Goal: Task Accomplishment & Management: Use online tool/utility

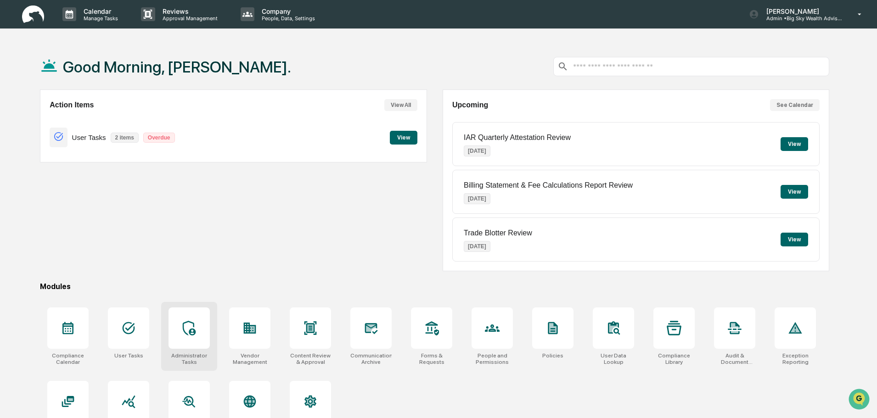
click at [192, 327] on icon at bounding box center [189, 328] width 15 height 15
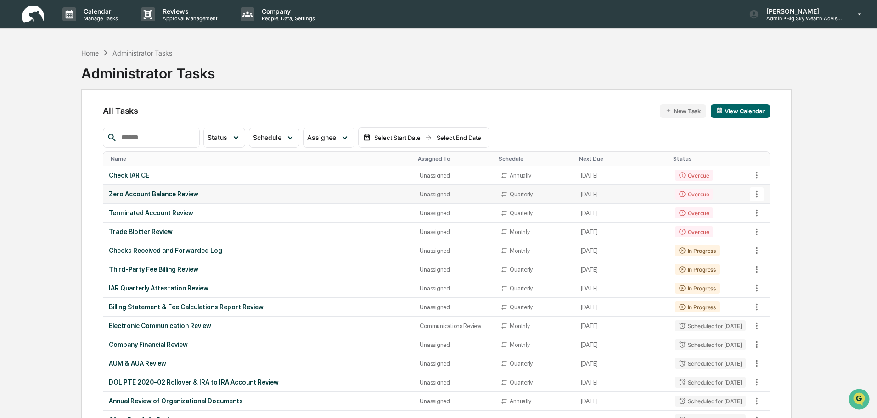
click at [274, 198] on div "Zero Account Balance Review" at bounding box center [259, 194] width 300 height 7
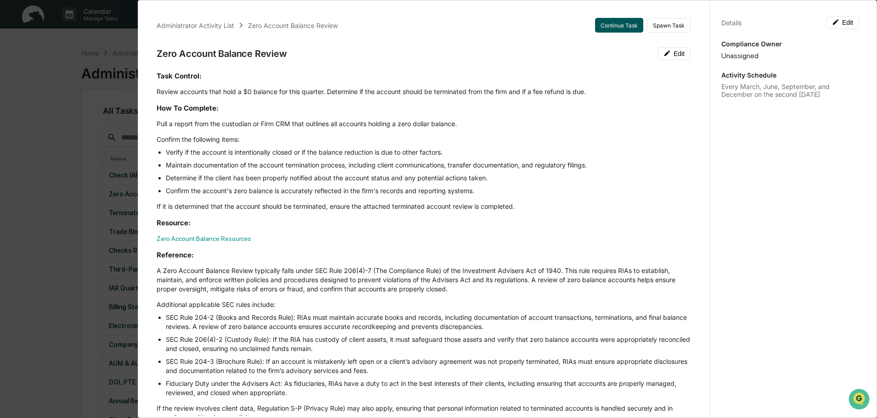
click at [603, 26] on button "Continue Task" at bounding box center [619, 25] width 48 height 15
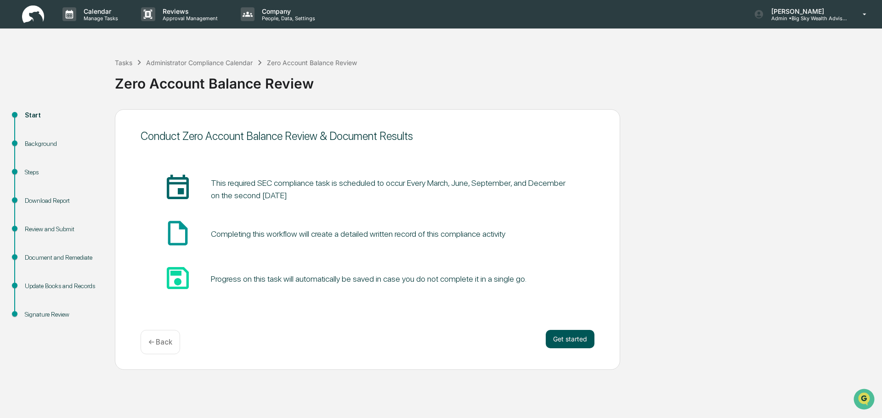
click at [568, 340] on button "Get started" at bounding box center [570, 339] width 49 height 18
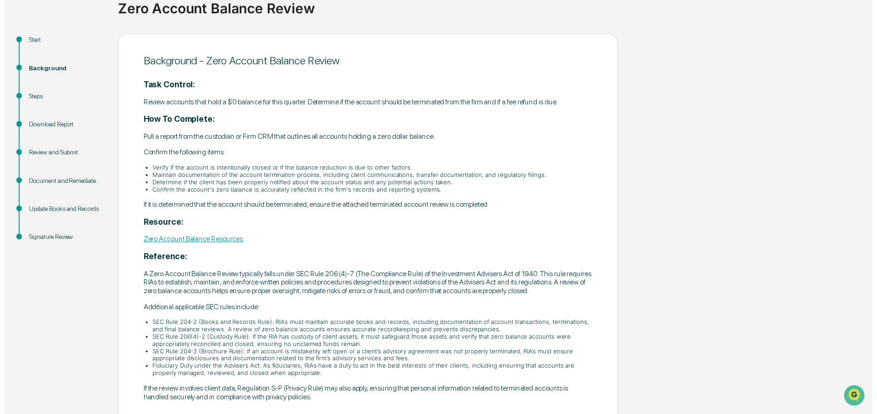
scroll to position [118, 0]
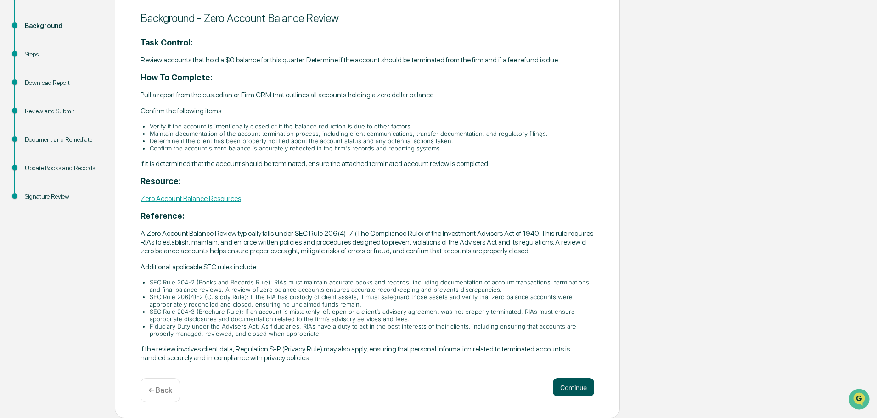
click at [578, 389] on button "Continue" at bounding box center [573, 387] width 41 height 18
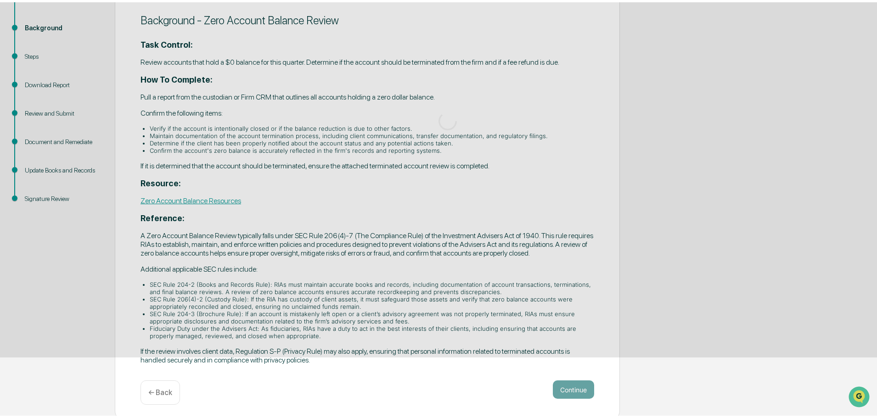
scroll to position [0, 0]
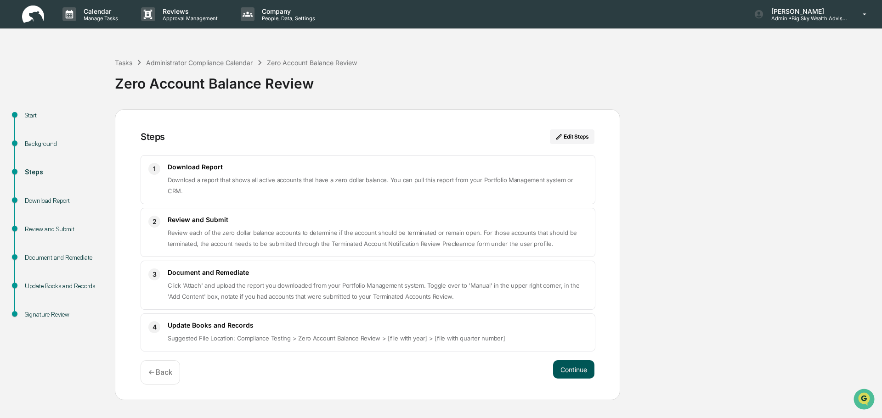
click at [576, 363] on button "Continue" at bounding box center [573, 370] width 41 height 18
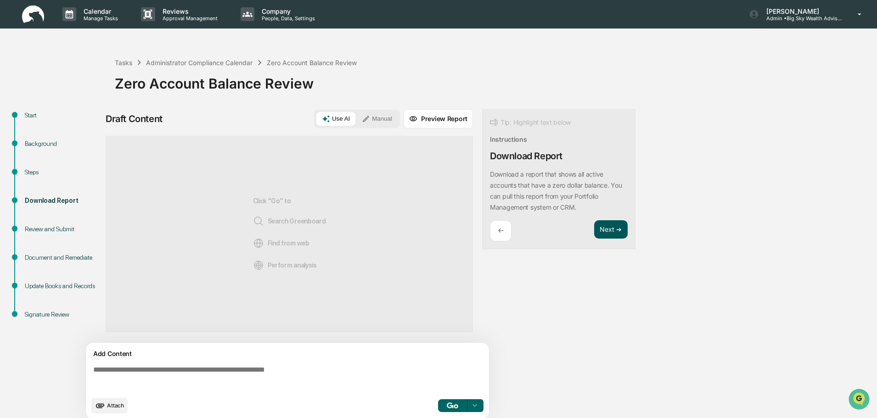
click at [609, 229] on button "Next ➔" at bounding box center [611, 229] width 34 height 19
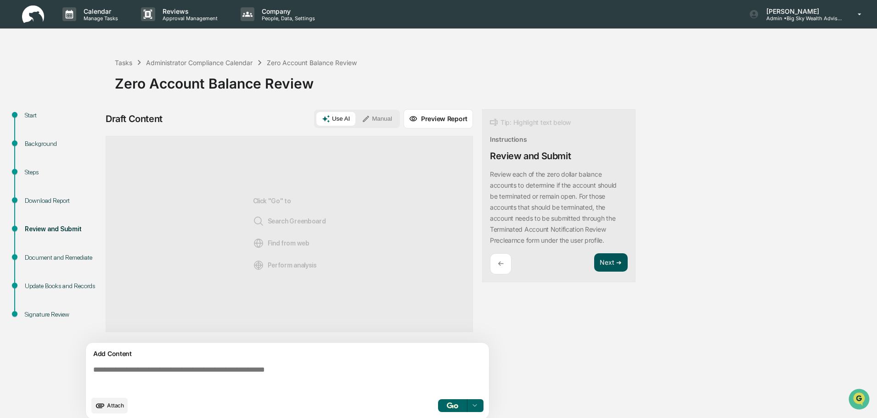
click at [616, 261] on button "Next ➔" at bounding box center [611, 263] width 34 height 19
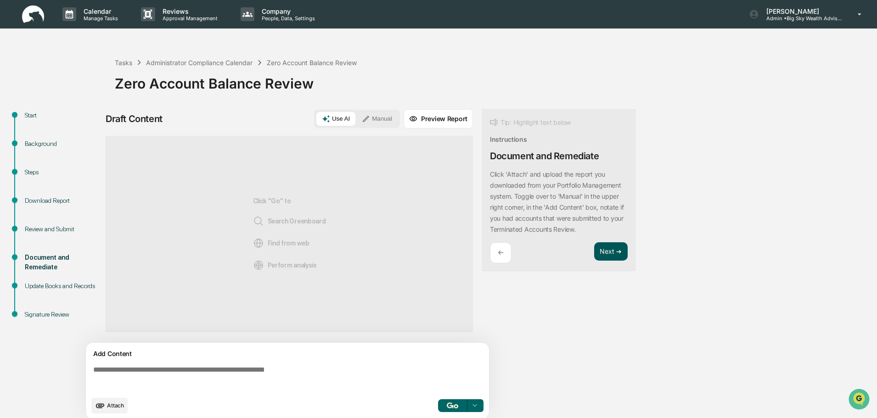
click at [616, 261] on button "Next ➔" at bounding box center [611, 251] width 34 height 19
click at [609, 247] on button "Next ➔" at bounding box center [611, 251] width 34 height 19
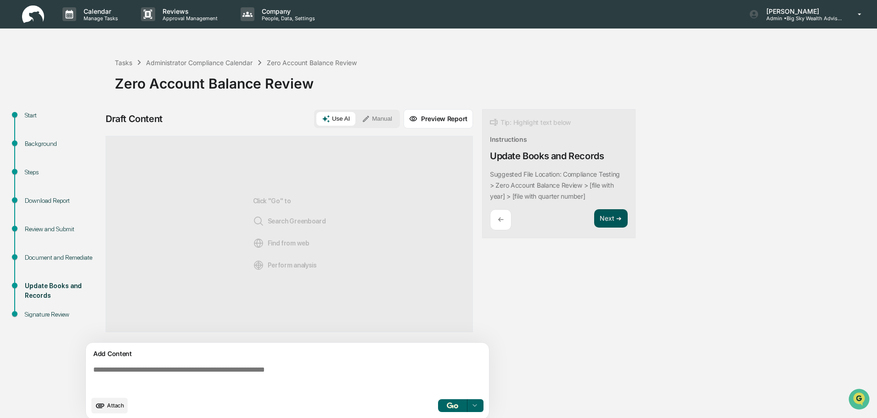
click at [610, 225] on button "Next ➔" at bounding box center [611, 218] width 34 height 19
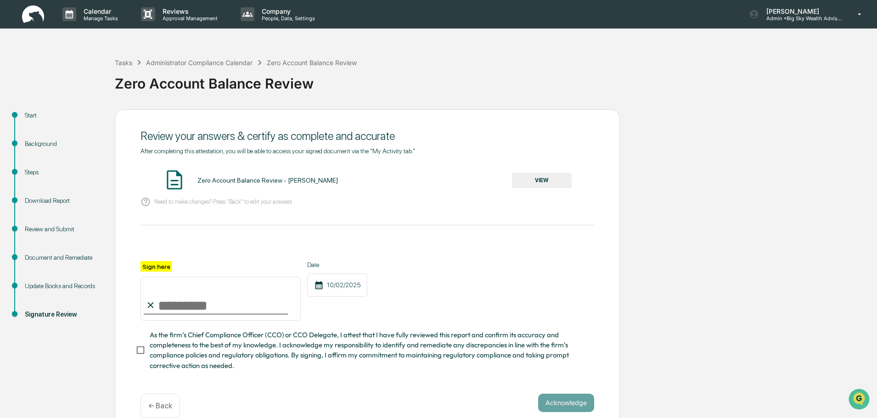
click at [540, 178] on button "VIEW" at bounding box center [542, 181] width 60 height 16
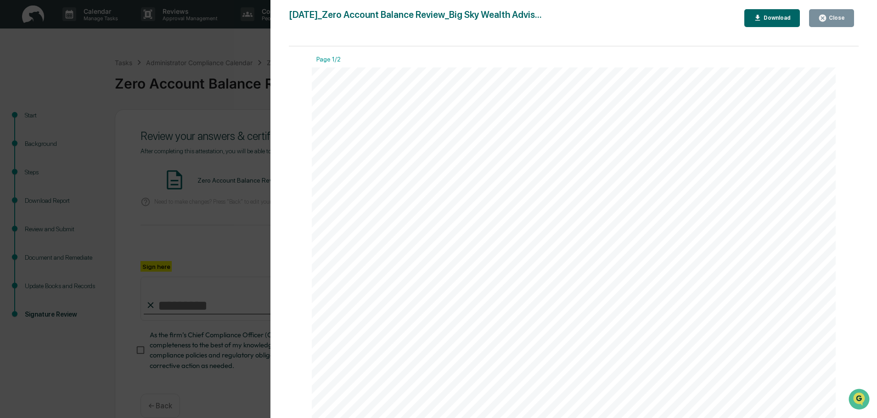
click at [830, 17] on div "Close" at bounding box center [836, 18] width 18 height 6
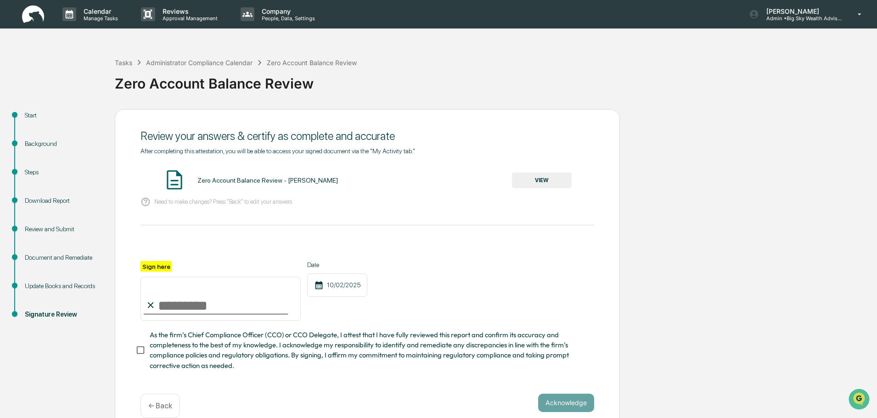
click at [186, 310] on input "Sign here" at bounding box center [221, 299] width 160 height 44
type input "**********"
click at [569, 411] on button "Acknowledge" at bounding box center [566, 403] width 56 height 18
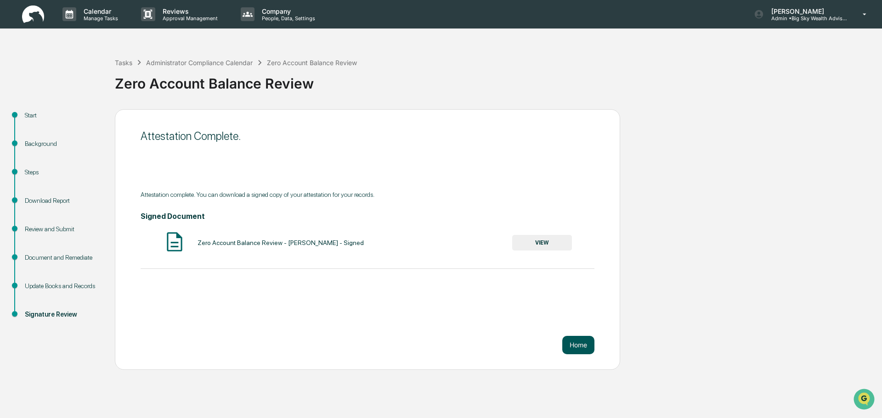
click at [580, 344] on button "Home" at bounding box center [578, 345] width 32 height 18
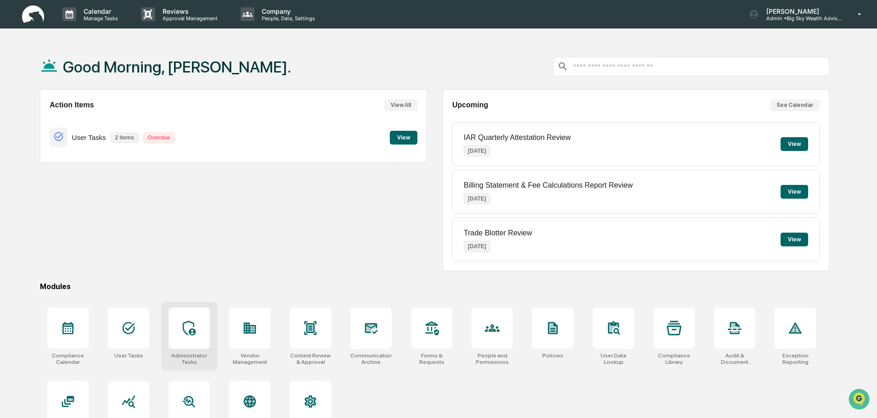
click at [195, 326] on icon at bounding box center [189, 328] width 15 height 15
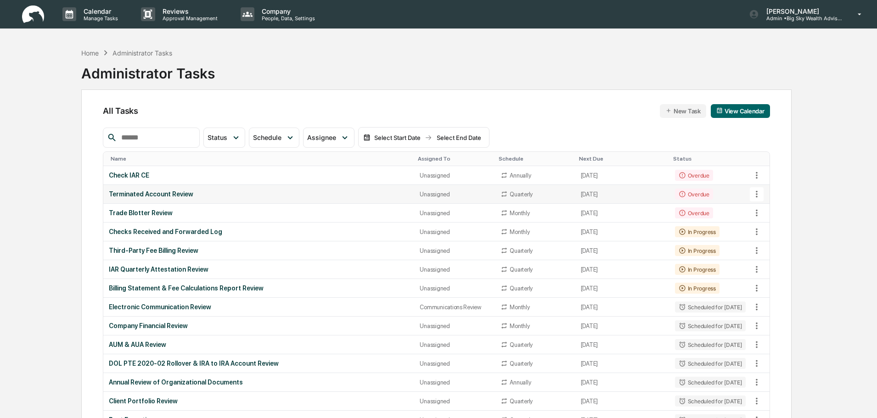
click at [296, 197] on div "Terminated Account Review" at bounding box center [259, 194] width 300 height 7
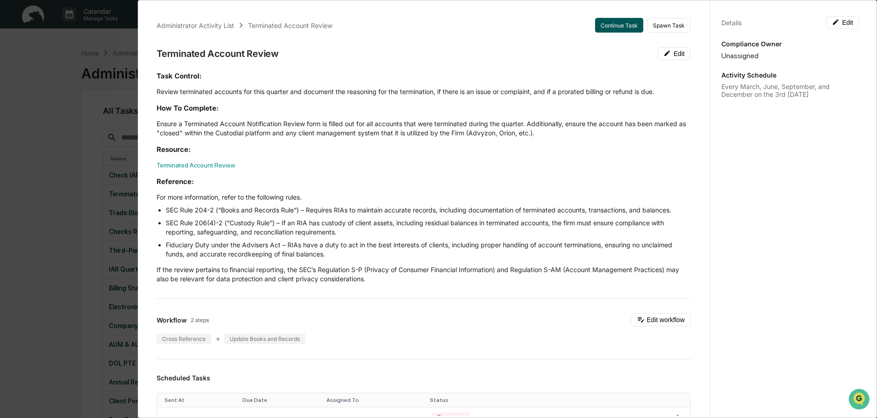
click at [614, 27] on button "Continue Task" at bounding box center [619, 25] width 48 height 15
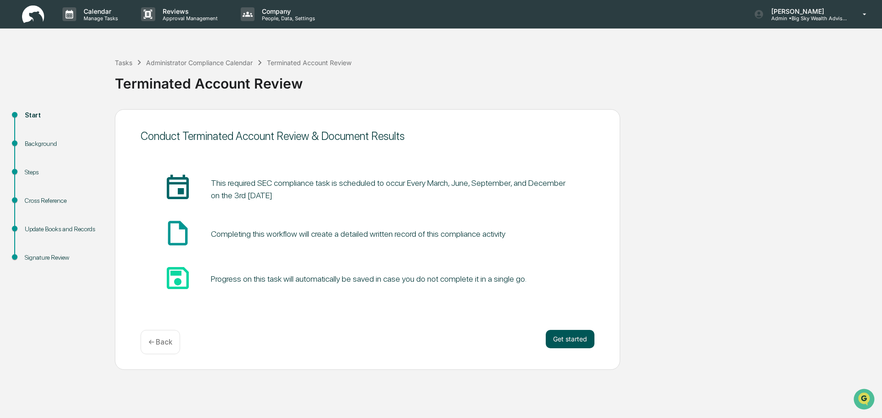
click at [576, 342] on button "Get started" at bounding box center [570, 339] width 49 height 18
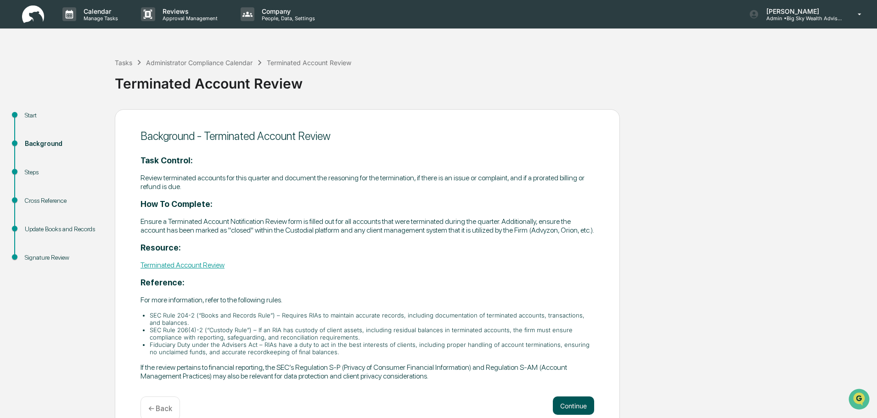
click at [562, 414] on button "Continue" at bounding box center [573, 406] width 41 height 18
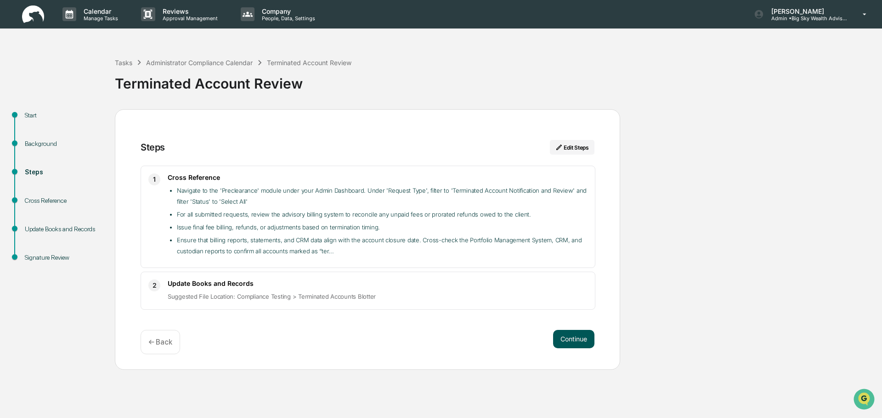
click at [571, 339] on button "Continue" at bounding box center [573, 339] width 41 height 18
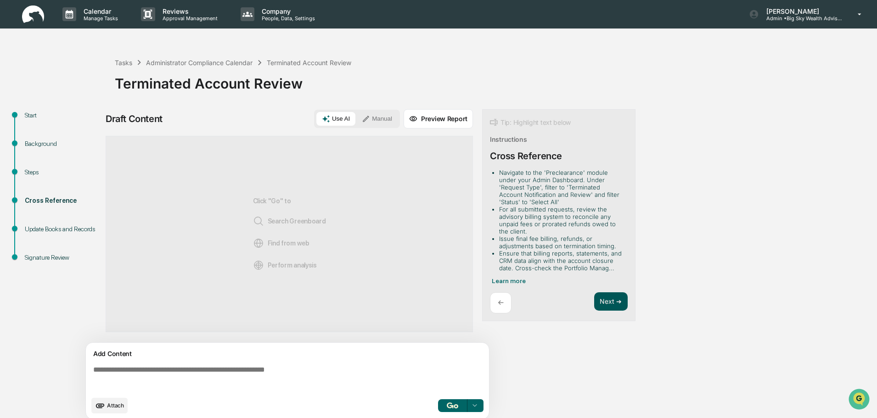
click at [612, 305] on button "Next ➔" at bounding box center [611, 302] width 34 height 19
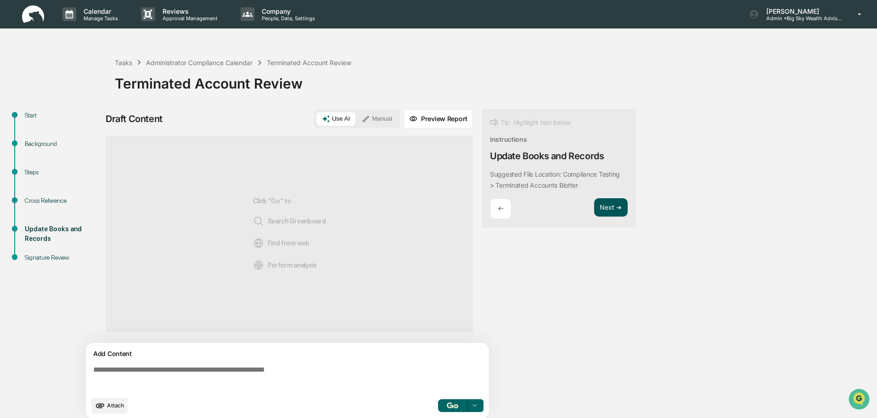
click at [613, 209] on button "Next ➔" at bounding box center [611, 207] width 34 height 19
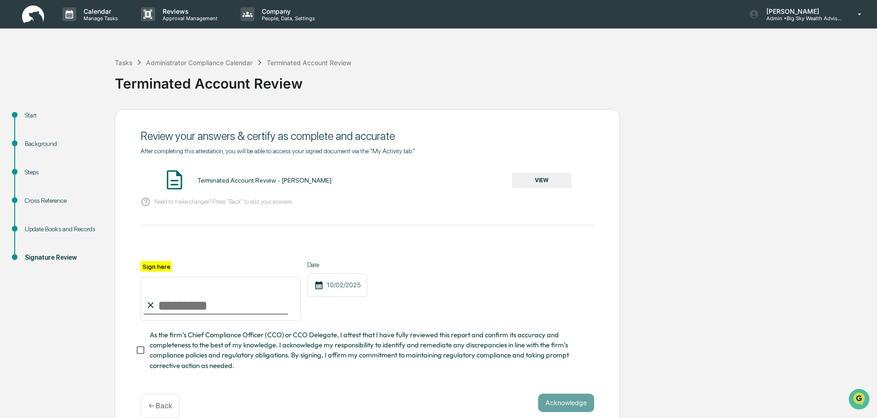
click at [541, 174] on button "VIEW" at bounding box center [542, 181] width 60 height 16
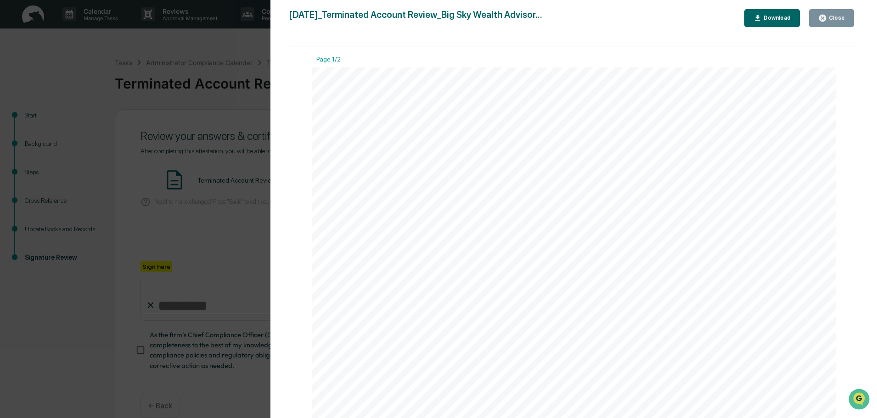
click at [835, 18] on div "Close" at bounding box center [836, 18] width 18 height 6
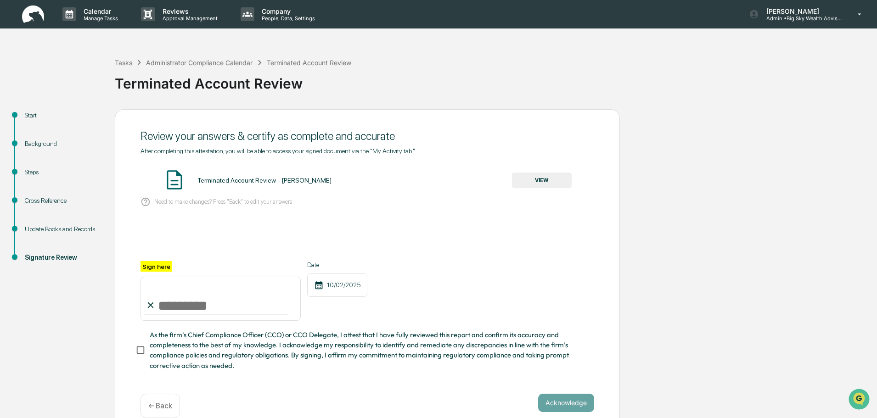
click at [195, 309] on input "Sign here" at bounding box center [221, 299] width 160 height 44
type input "**********"
click at [558, 412] on button "Acknowledge" at bounding box center [566, 403] width 56 height 18
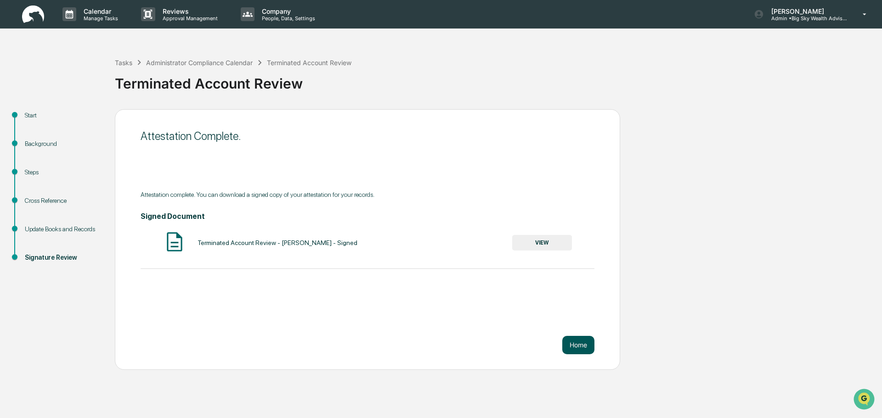
click at [577, 344] on button "Home" at bounding box center [578, 345] width 32 height 18
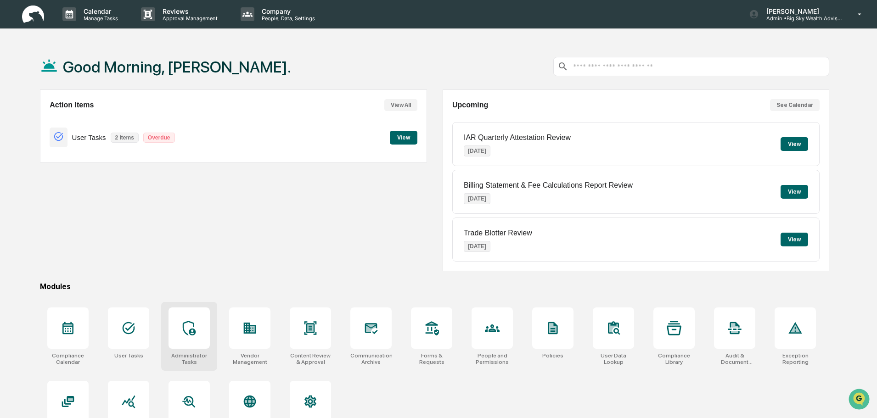
click at [198, 326] on div at bounding box center [189, 328] width 41 height 41
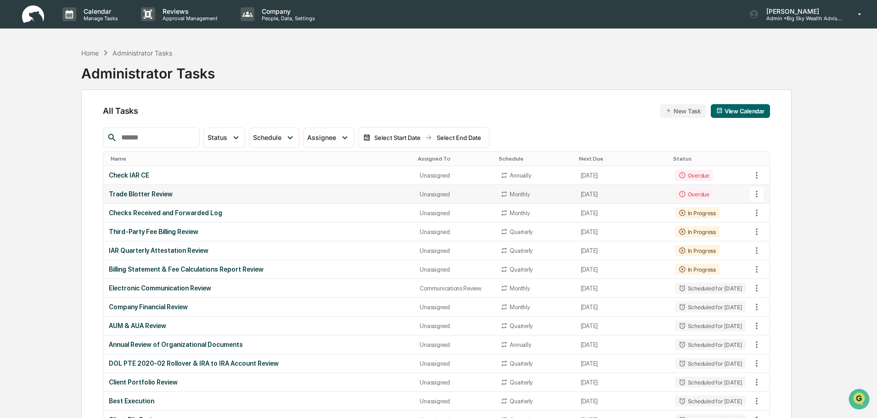
click at [288, 200] on td "Trade Blotter Review" at bounding box center [258, 194] width 311 height 19
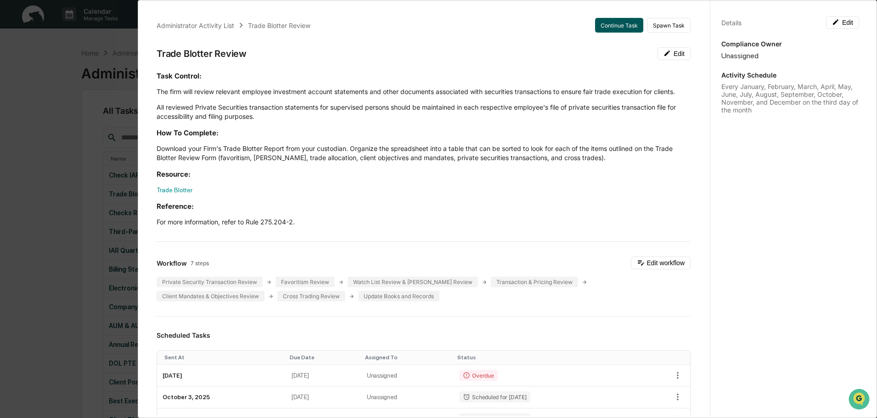
click at [604, 25] on button "Continue Task" at bounding box center [619, 25] width 48 height 15
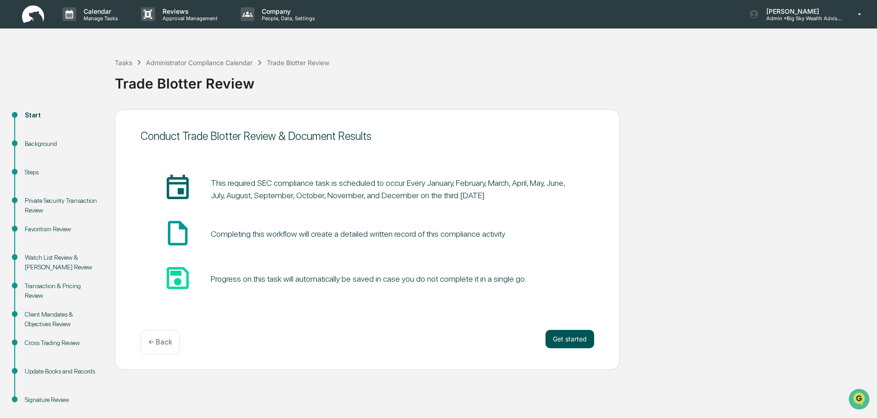
click at [578, 343] on button "Get started" at bounding box center [570, 339] width 49 height 18
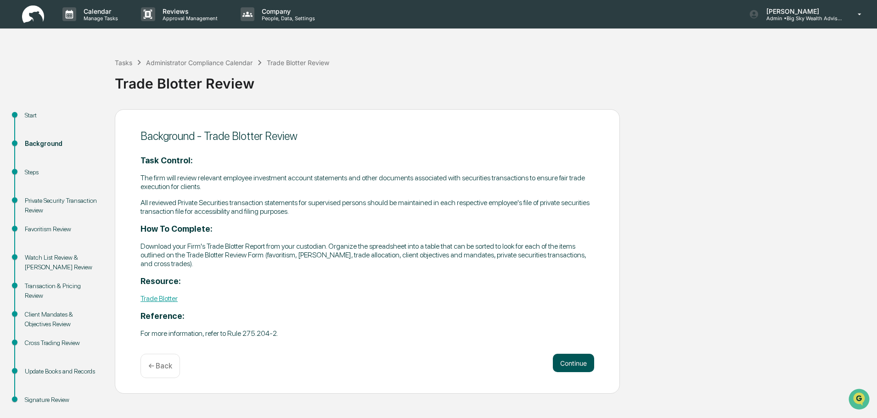
click at [570, 367] on button "Continue" at bounding box center [573, 363] width 41 height 18
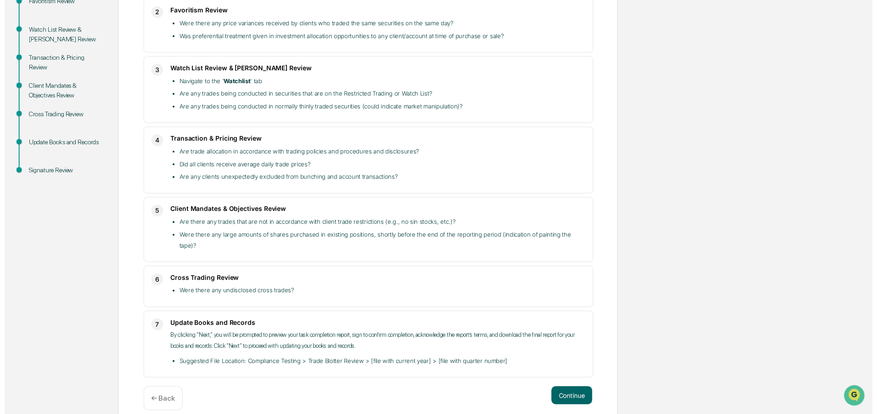
scroll to position [229, 0]
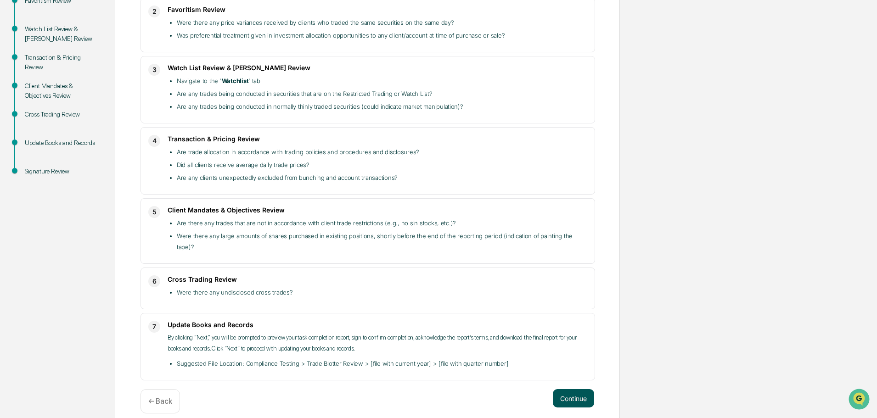
click at [577, 389] on button "Continue" at bounding box center [573, 398] width 41 height 18
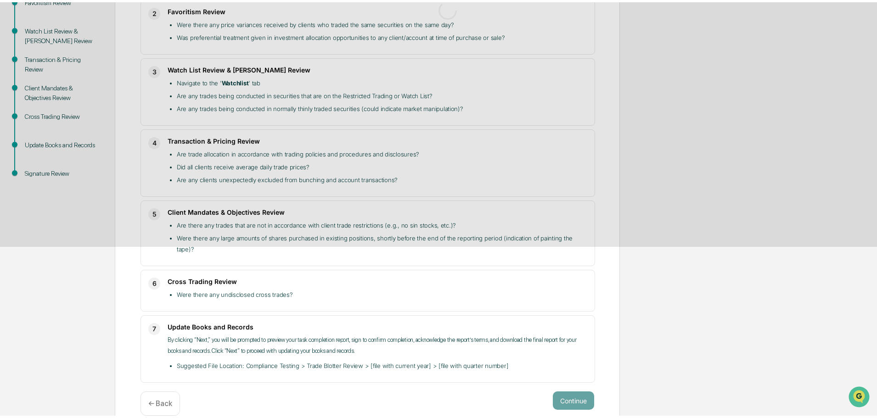
scroll to position [14, 0]
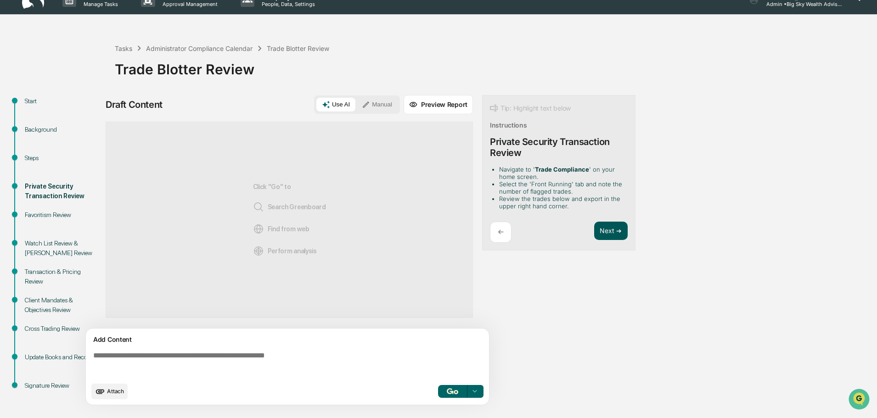
click at [625, 237] on button "Next ➔" at bounding box center [611, 231] width 34 height 19
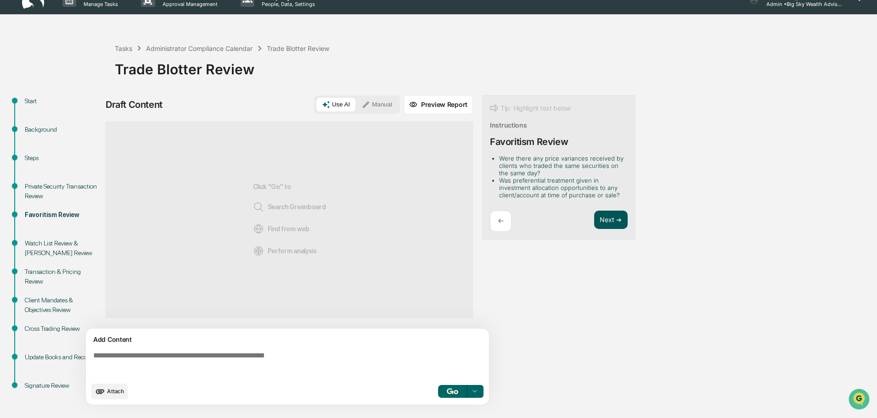
click at [618, 220] on button "Next ➔" at bounding box center [611, 220] width 34 height 19
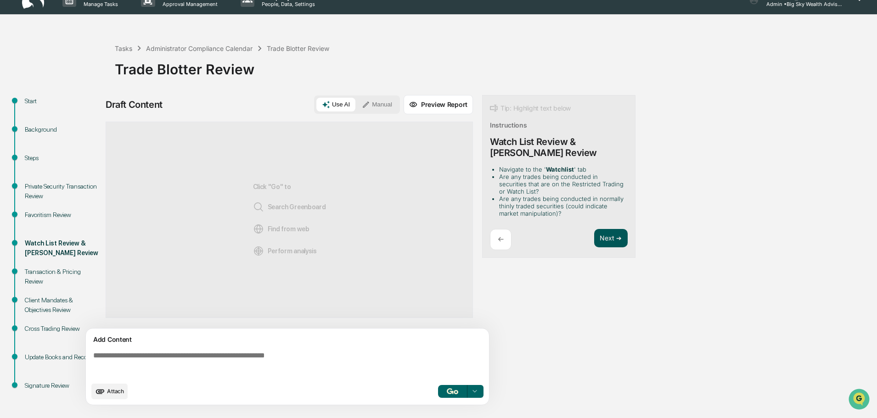
click at [617, 242] on button "Next ➔" at bounding box center [611, 238] width 34 height 19
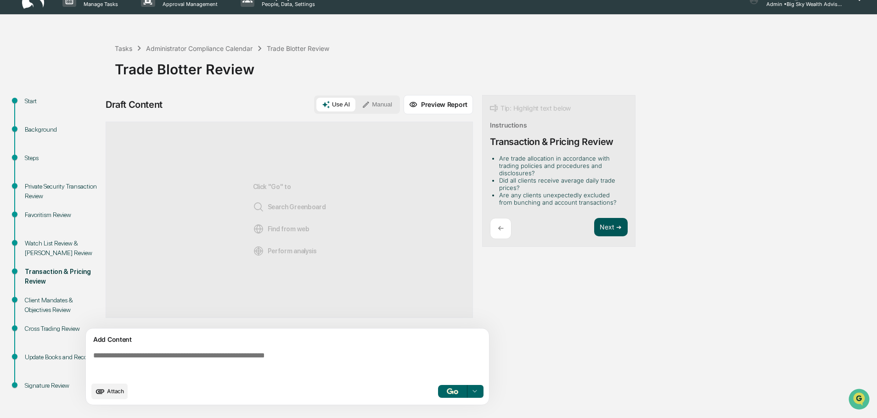
click at [608, 222] on button "Next ➔" at bounding box center [611, 227] width 34 height 19
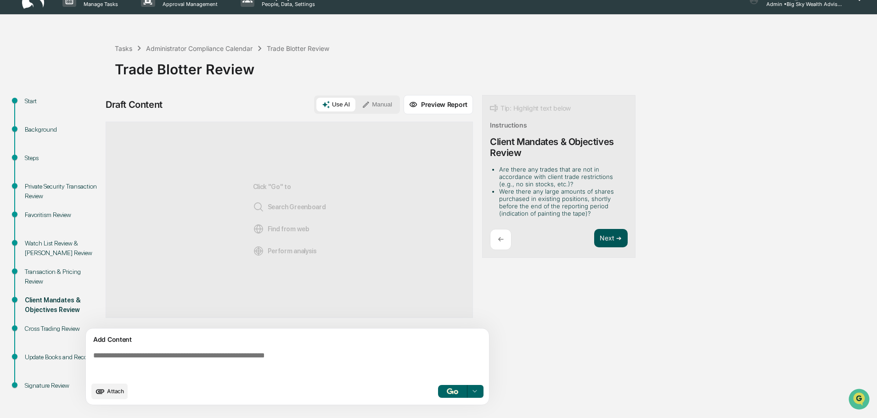
click at [615, 239] on button "Next ➔" at bounding box center [611, 238] width 34 height 19
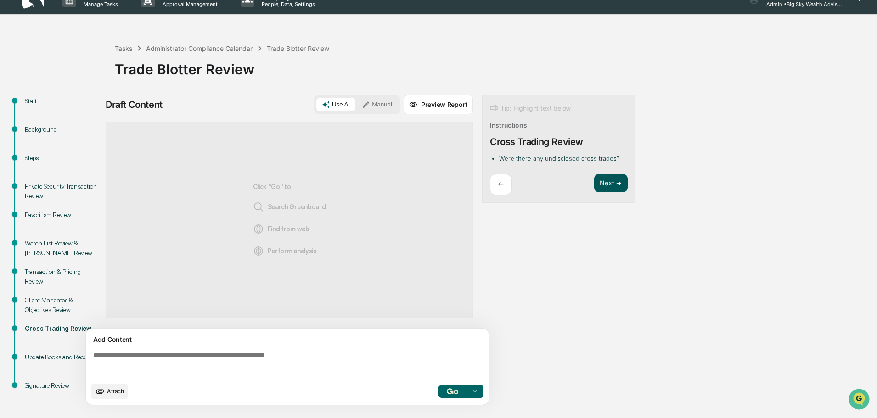
click at [611, 180] on button "Next ➔" at bounding box center [611, 183] width 34 height 19
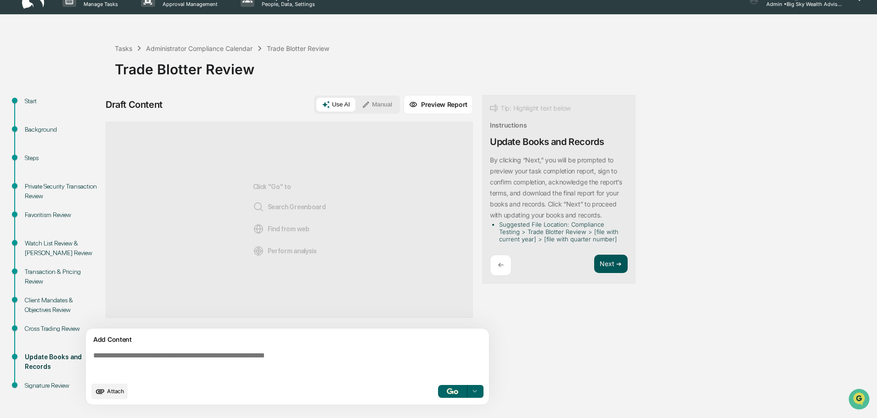
click at [611, 274] on button "Next ➔" at bounding box center [611, 264] width 34 height 19
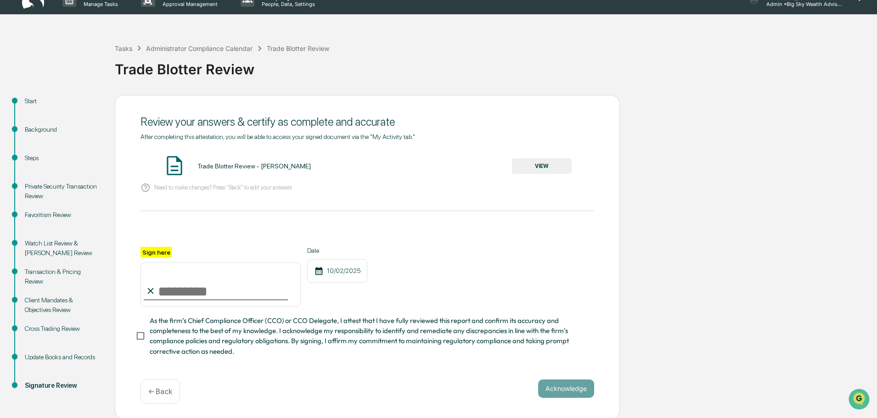
click at [545, 169] on button "VIEW" at bounding box center [542, 166] width 60 height 16
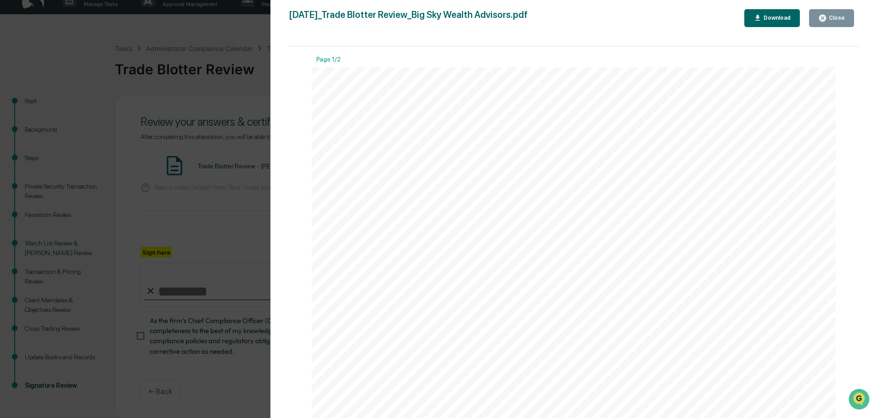
click at [840, 17] on div "Close" at bounding box center [836, 18] width 18 height 6
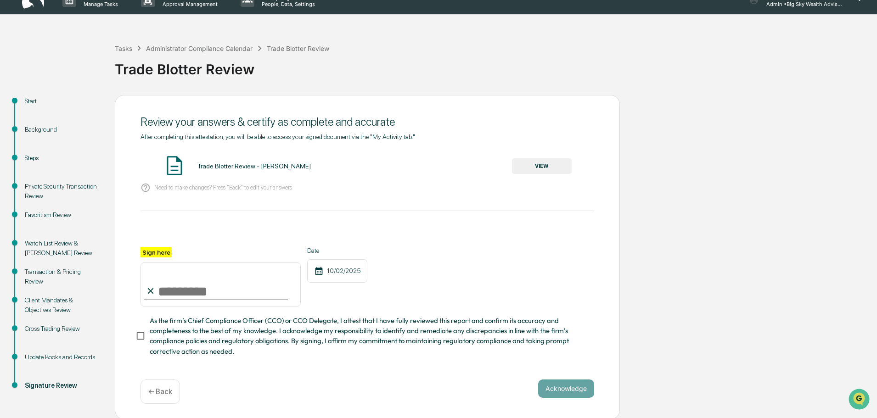
click at [209, 290] on input "Sign here" at bounding box center [221, 285] width 160 height 44
type input "**********"
click at [549, 389] on button "Acknowledge" at bounding box center [566, 389] width 56 height 18
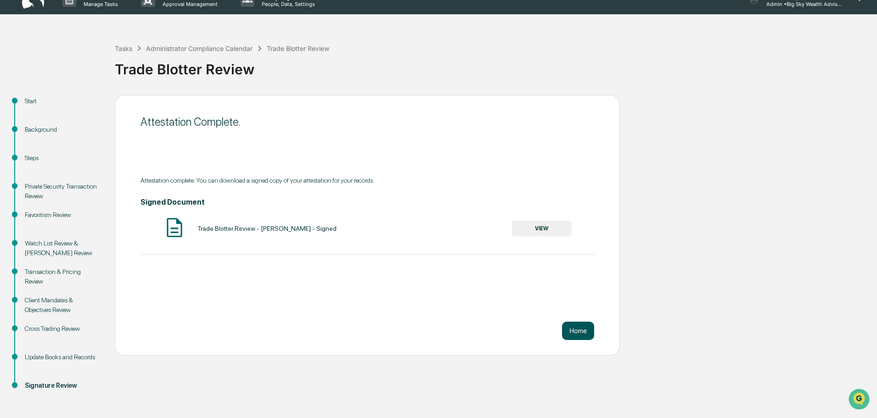
click at [583, 326] on button "Home" at bounding box center [578, 331] width 32 height 18
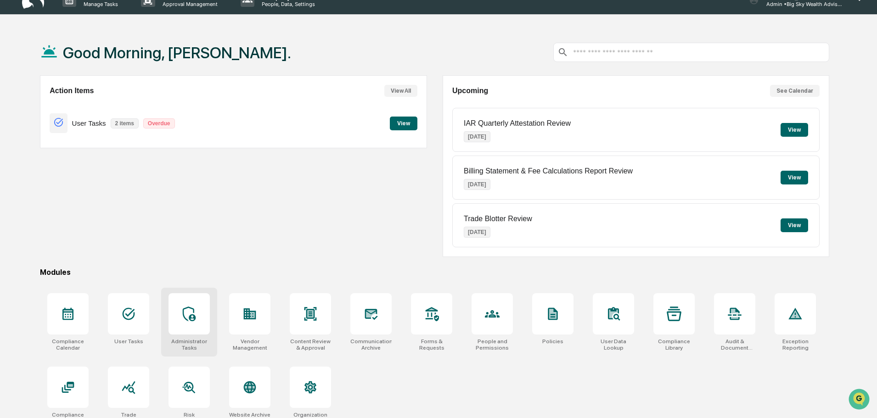
click at [188, 324] on div at bounding box center [189, 313] width 41 height 41
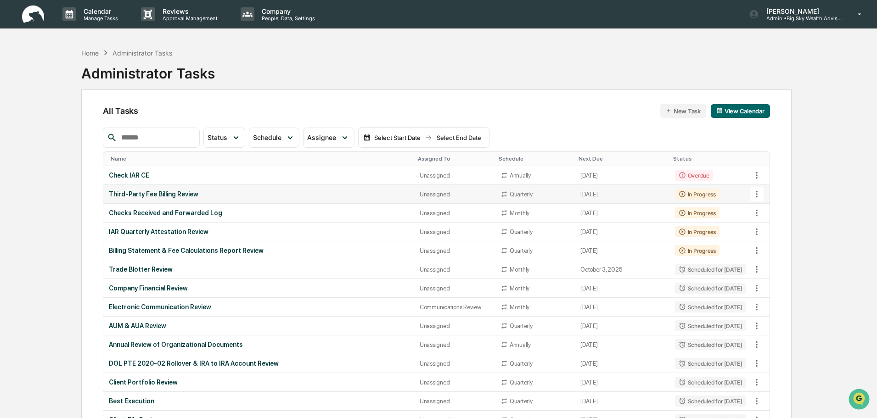
click at [327, 195] on div "Third-Party Fee Billing Review" at bounding box center [259, 194] width 300 height 7
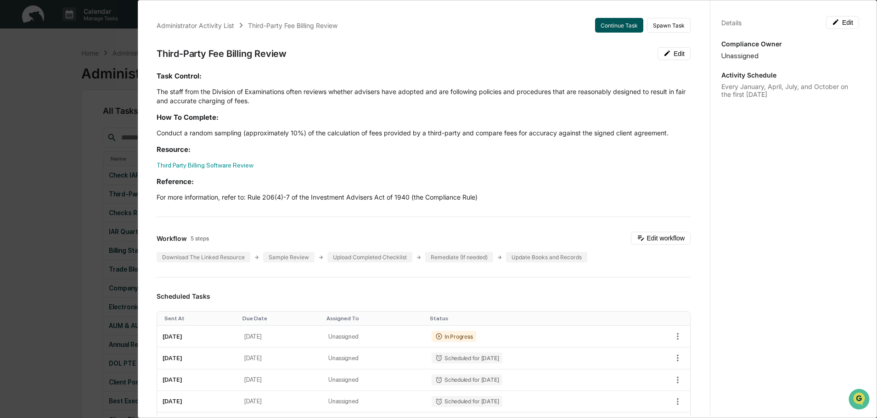
click at [598, 23] on button "Continue Task" at bounding box center [619, 25] width 48 height 15
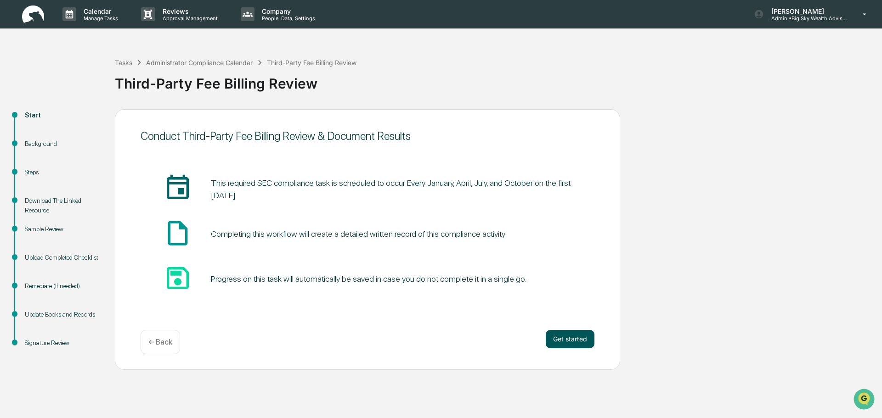
click at [569, 338] on button "Get started" at bounding box center [570, 339] width 49 height 18
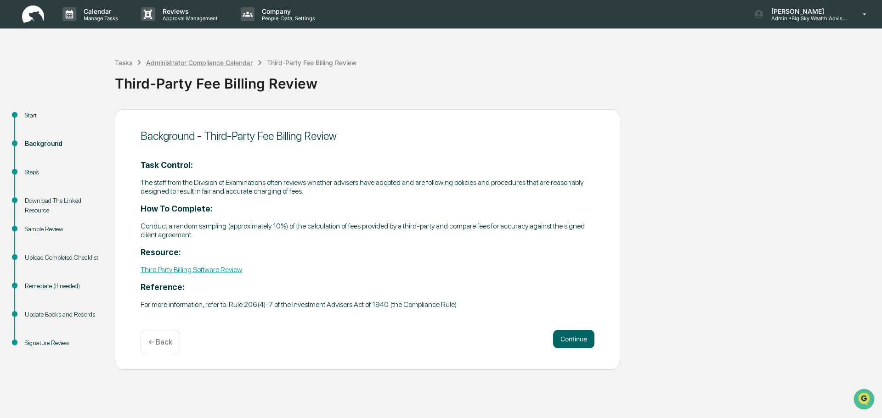
click at [171, 64] on div "Administrator Compliance Calendar" at bounding box center [199, 63] width 107 height 8
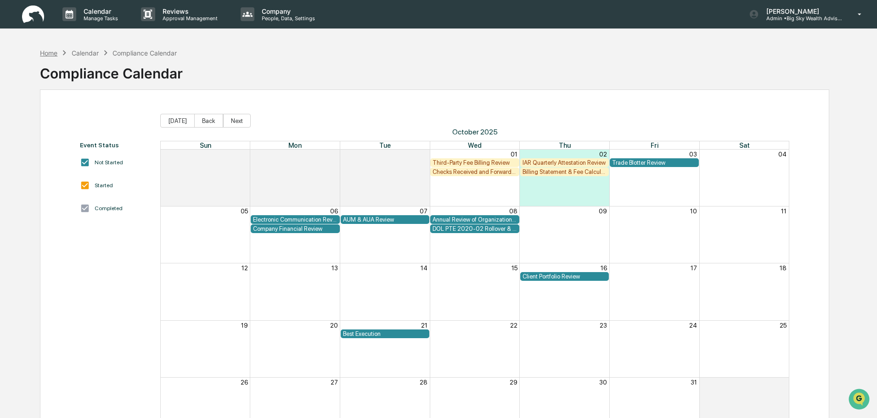
click at [47, 51] on div "Home" at bounding box center [48, 53] width 17 height 8
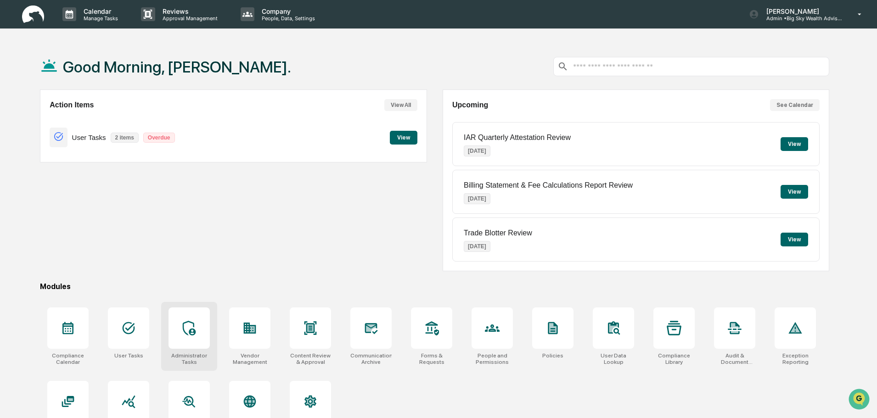
click at [180, 337] on div at bounding box center [189, 328] width 41 height 41
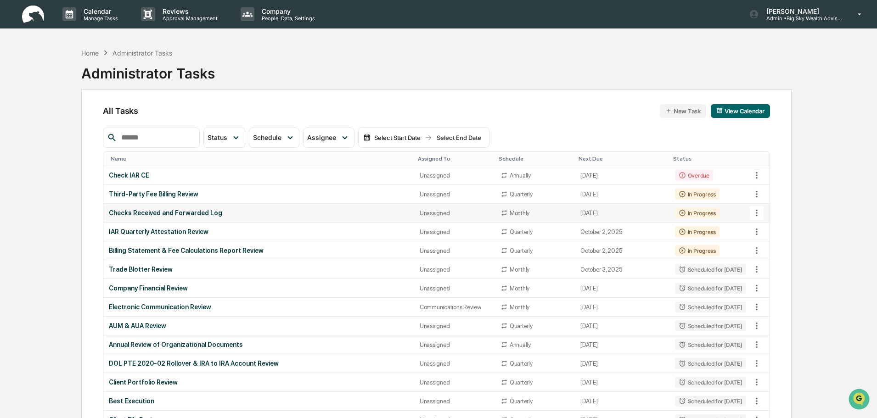
click at [287, 214] on div "Checks Received and Forwarded Log" at bounding box center [259, 212] width 300 height 7
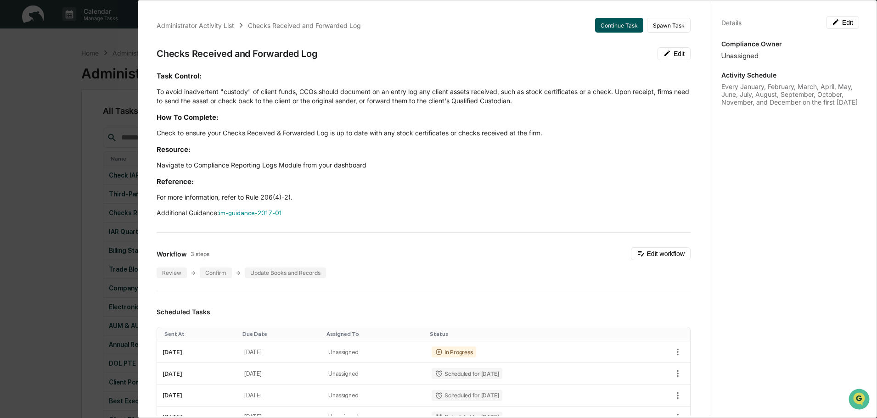
click at [613, 25] on button "Continue Task" at bounding box center [619, 25] width 48 height 15
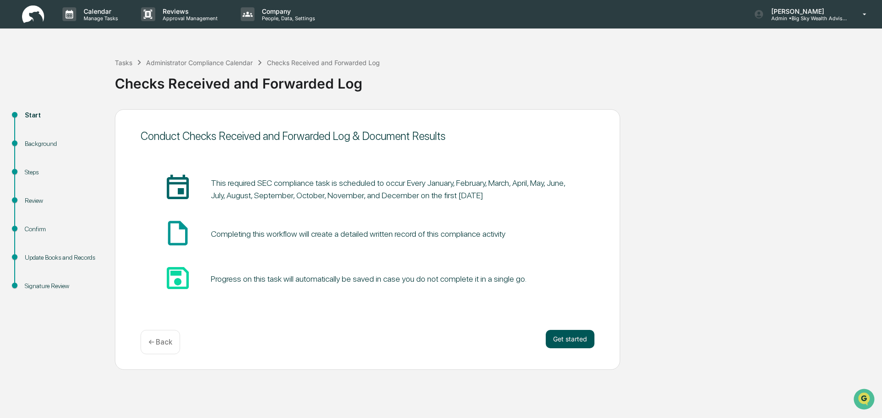
click at [569, 341] on button "Get started" at bounding box center [570, 339] width 49 height 18
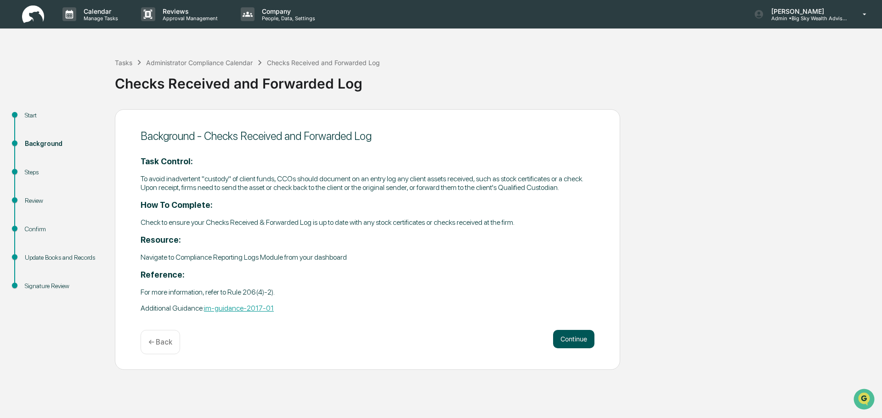
click at [568, 338] on button "Continue" at bounding box center [573, 339] width 41 height 18
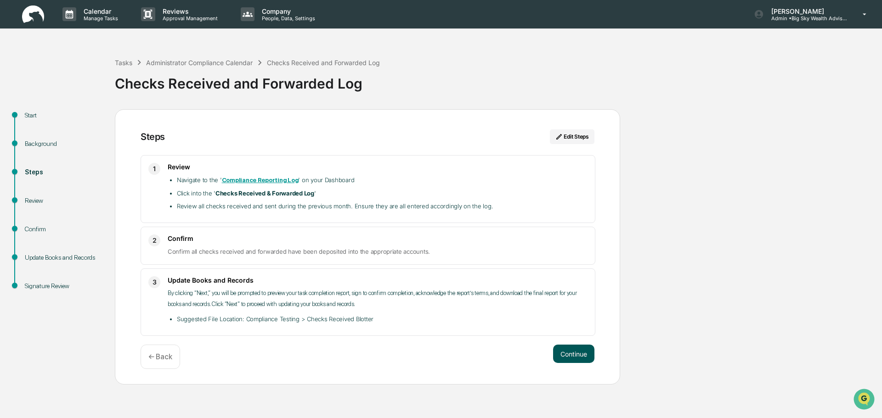
click at [575, 355] on button "Continue" at bounding box center [573, 354] width 41 height 18
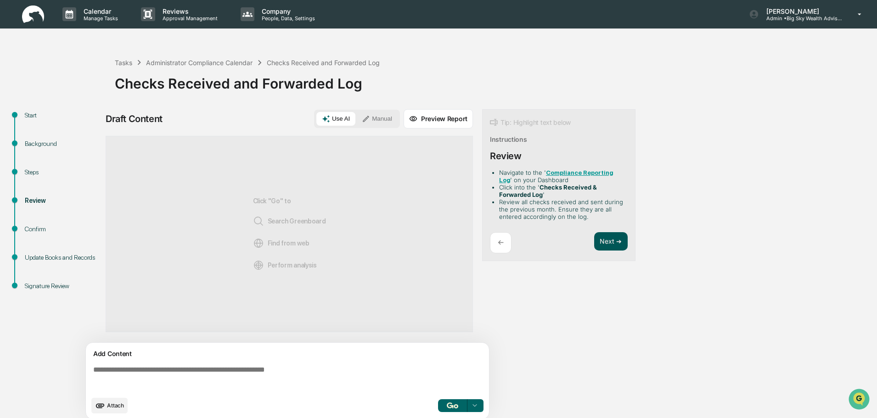
drag, startPoint x: 622, startPoint y: 229, endPoint x: 622, endPoint y: 243, distance: 14.7
click at [622, 230] on div "Tip: Highlight text below Instructions Review Navigate to the ' Compliance Repo…" at bounding box center [558, 185] width 153 height 152
click at [622, 243] on button "Next ➔" at bounding box center [611, 241] width 34 height 19
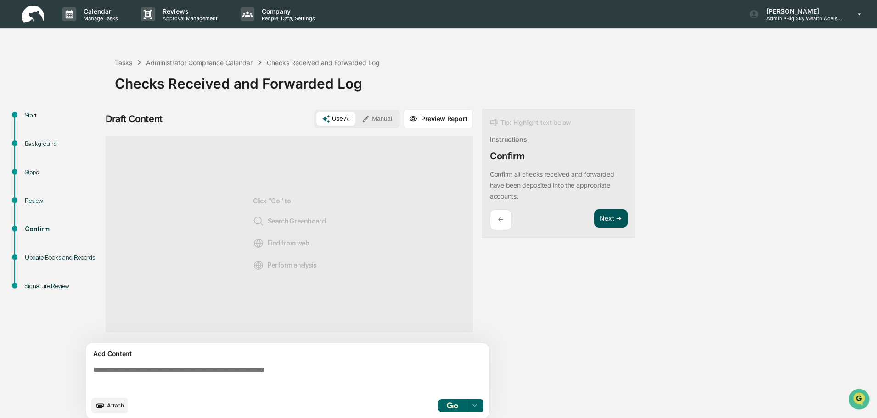
click at [614, 214] on button "Next ➔" at bounding box center [611, 218] width 34 height 19
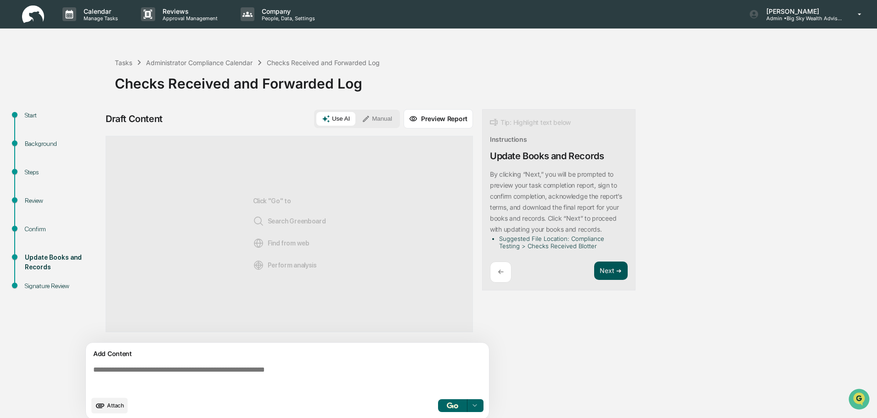
click at [610, 266] on button "Next ➔" at bounding box center [611, 271] width 34 height 19
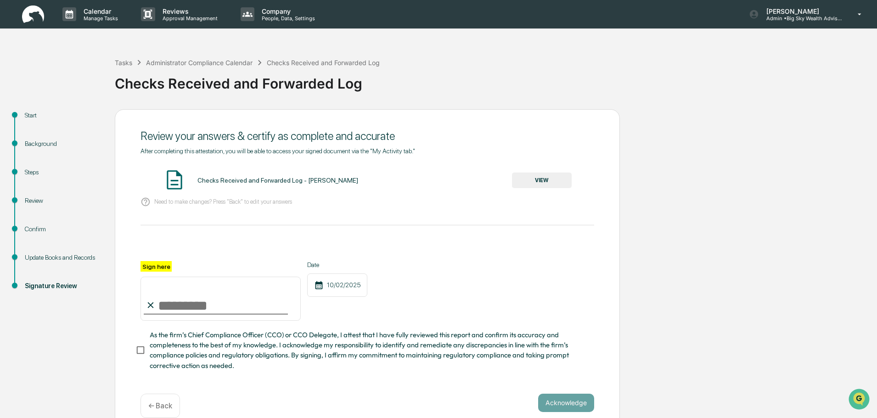
click at [525, 182] on button "VIEW" at bounding box center [542, 181] width 60 height 16
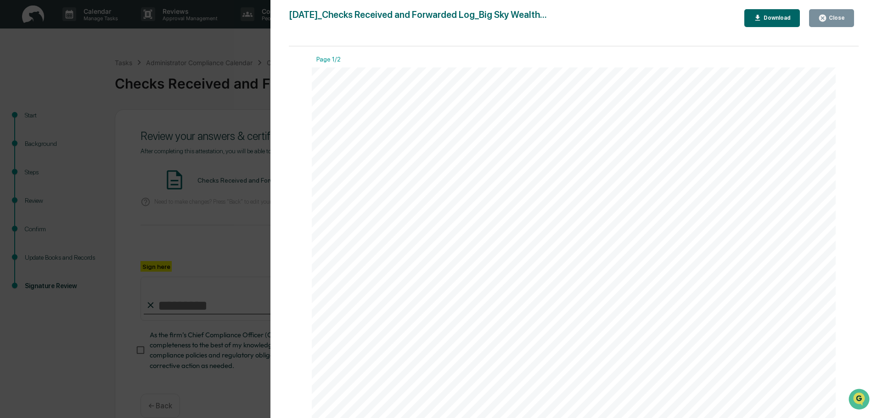
click at [843, 15] on div "Close" at bounding box center [836, 18] width 18 height 6
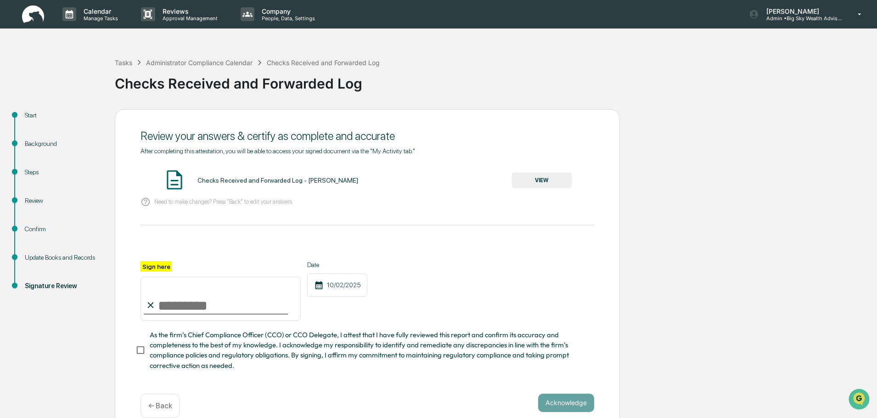
click at [221, 304] on input "Sign here" at bounding box center [221, 299] width 160 height 44
type input "**********"
click at [555, 404] on button "Acknowledge" at bounding box center [566, 403] width 56 height 18
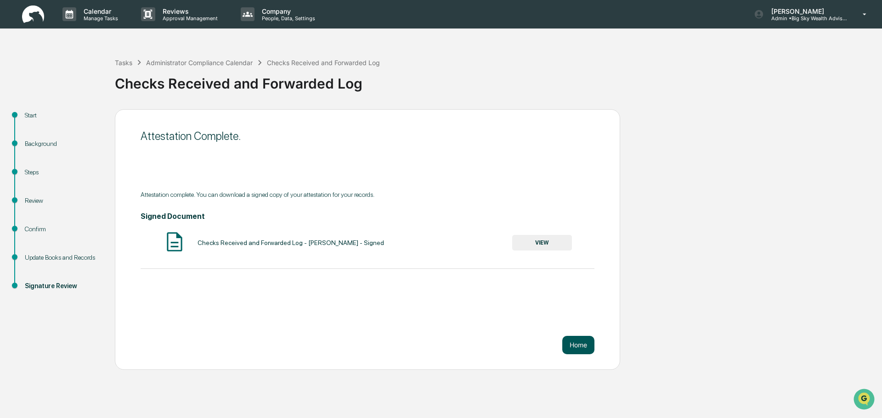
click at [581, 348] on button "Home" at bounding box center [578, 345] width 32 height 18
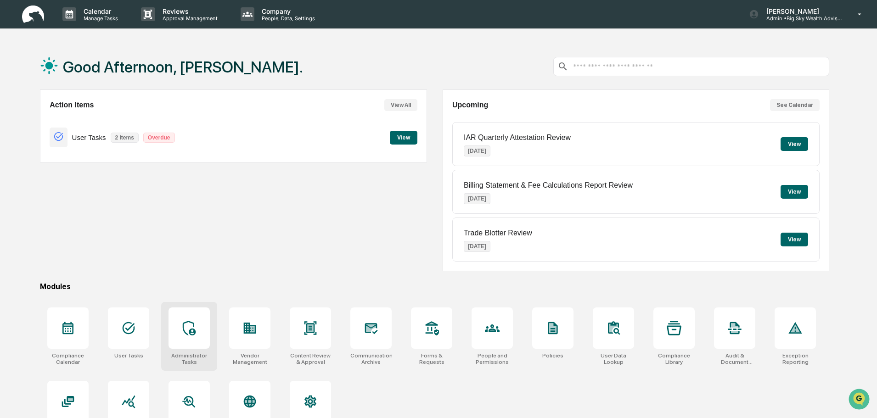
click at [191, 338] on div at bounding box center [189, 328] width 41 height 41
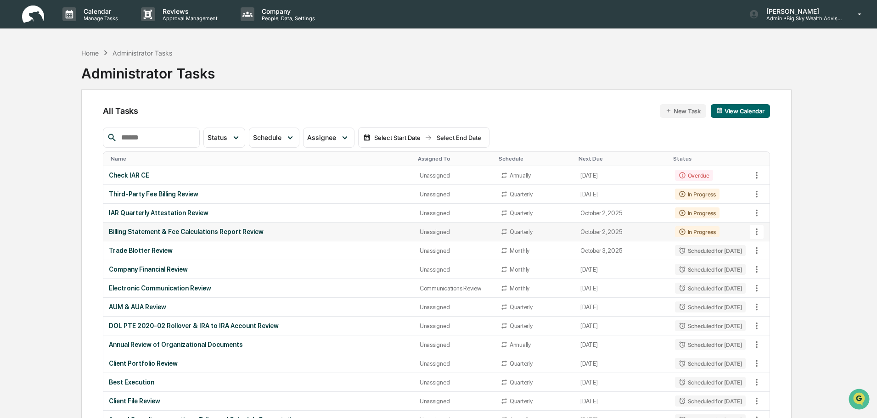
click at [316, 237] on td "Billing Statement & Fee Calculations Report Review" at bounding box center [258, 232] width 311 height 19
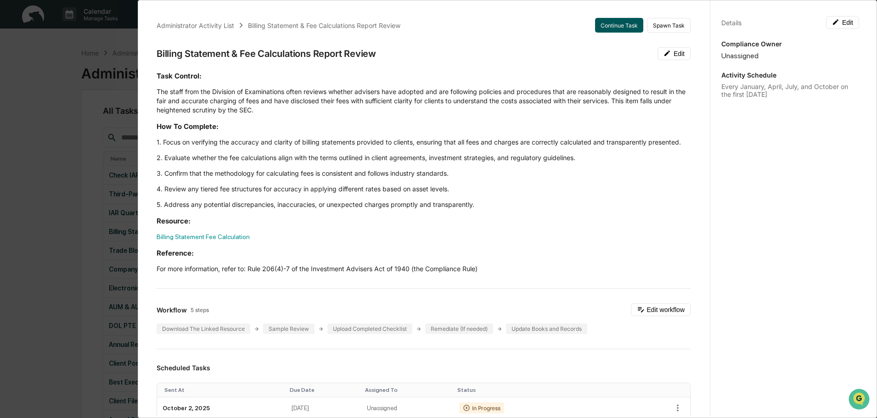
click at [608, 22] on button "Continue Task" at bounding box center [619, 25] width 48 height 15
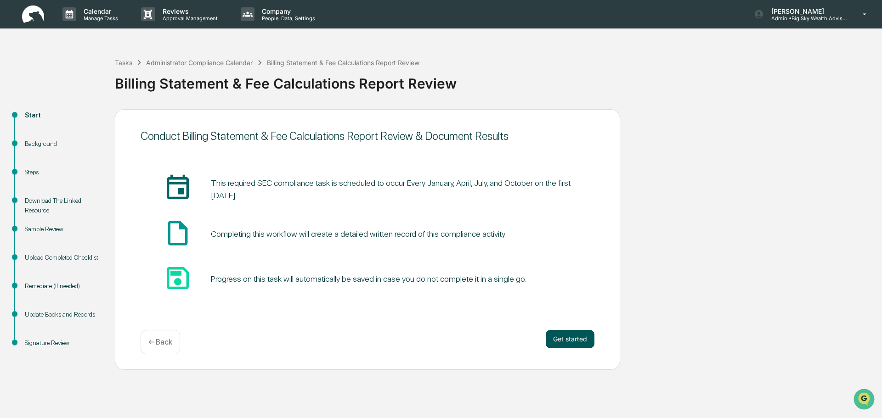
click at [565, 343] on button "Get started" at bounding box center [570, 339] width 49 height 18
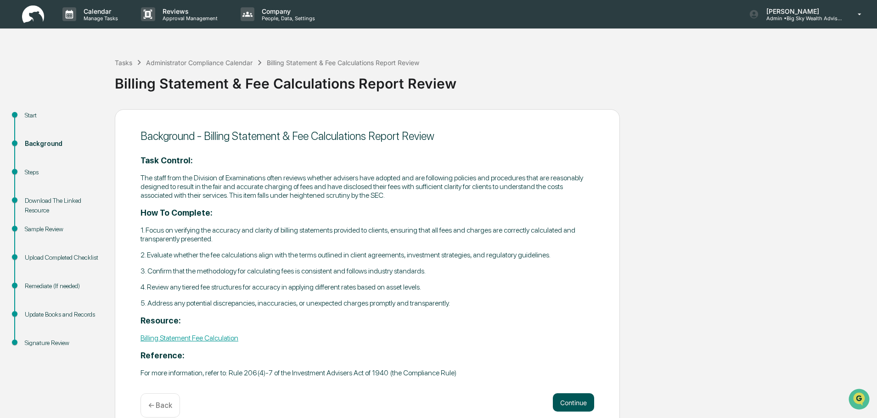
click at [569, 410] on button "Continue" at bounding box center [573, 403] width 41 height 18
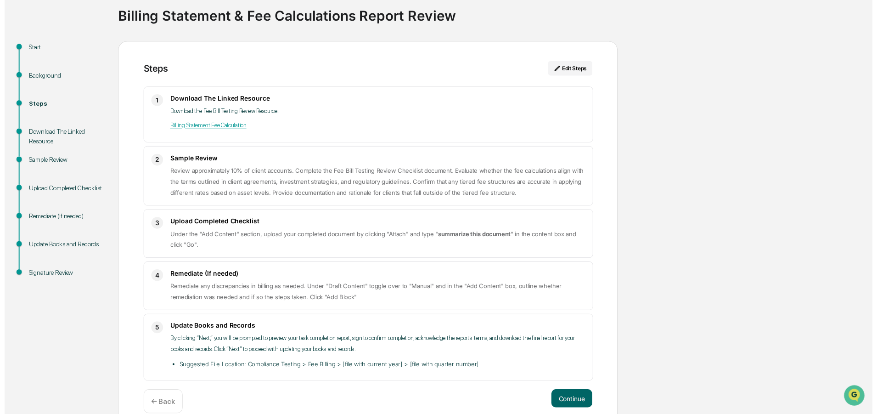
scroll to position [83, 0]
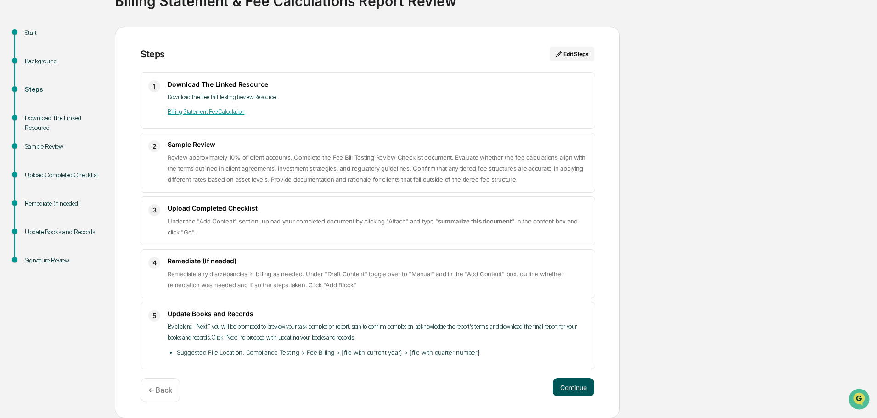
click at [568, 383] on button "Continue" at bounding box center [573, 387] width 41 height 18
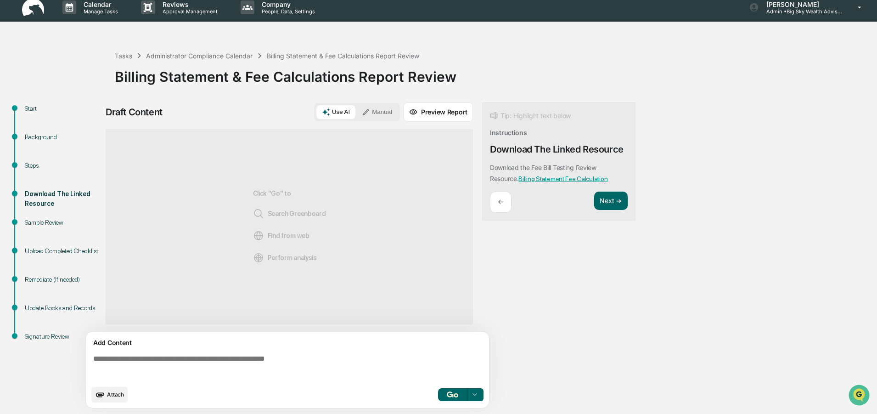
scroll to position [7, 0]
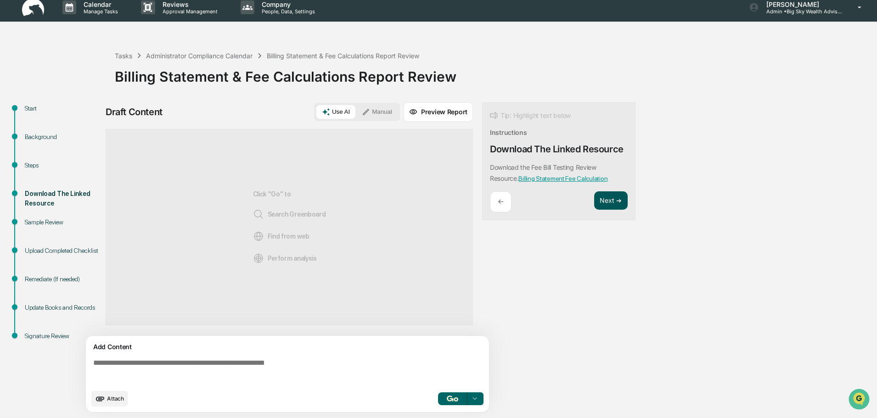
click at [612, 201] on button "Next ➔" at bounding box center [611, 201] width 34 height 19
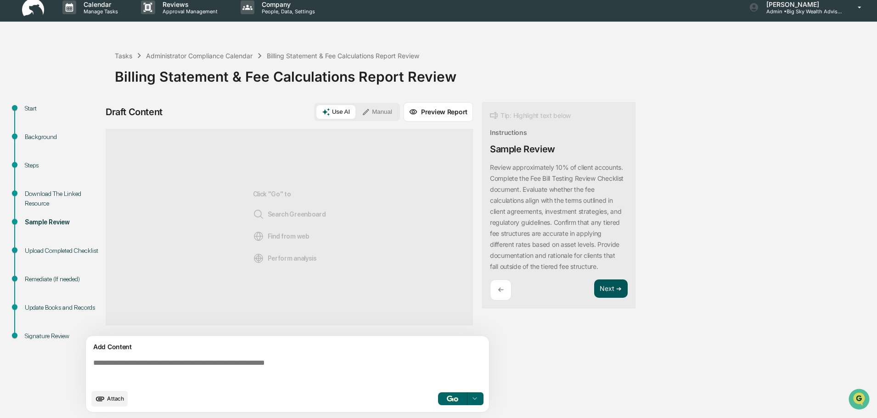
click at [610, 296] on button "Next ➔" at bounding box center [611, 289] width 34 height 19
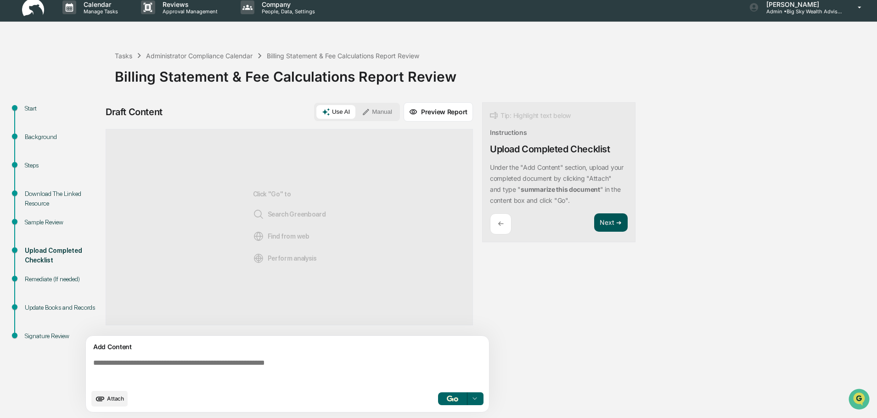
click at [618, 224] on button "Next ➔" at bounding box center [611, 223] width 34 height 19
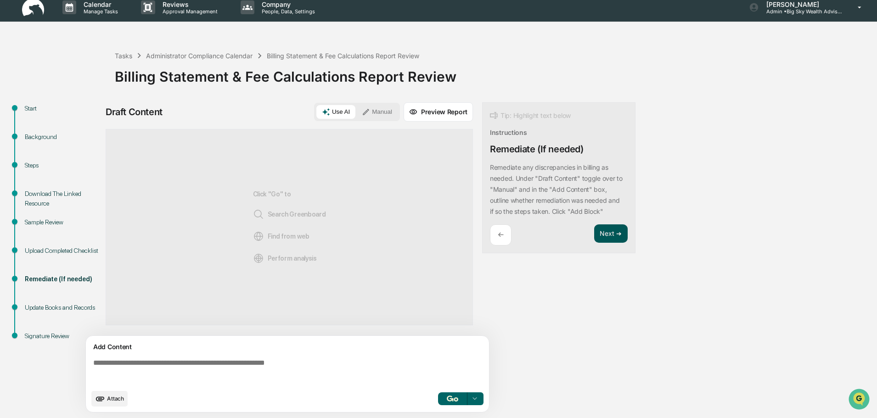
click at [614, 238] on button "Next ➔" at bounding box center [611, 234] width 34 height 19
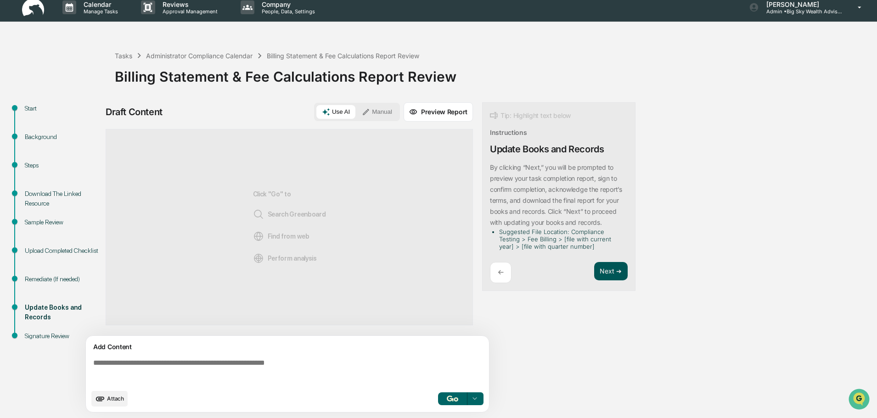
click at [610, 270] on button "Next ➔" at bounding box center [611, 271] width 34 height 19
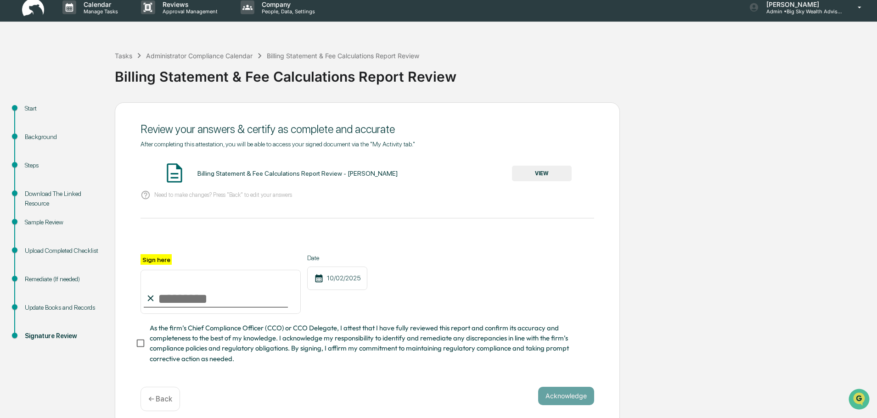
click at [557, 172] on button "VIEW" at bounding box center [542, 174] width 60 height 16
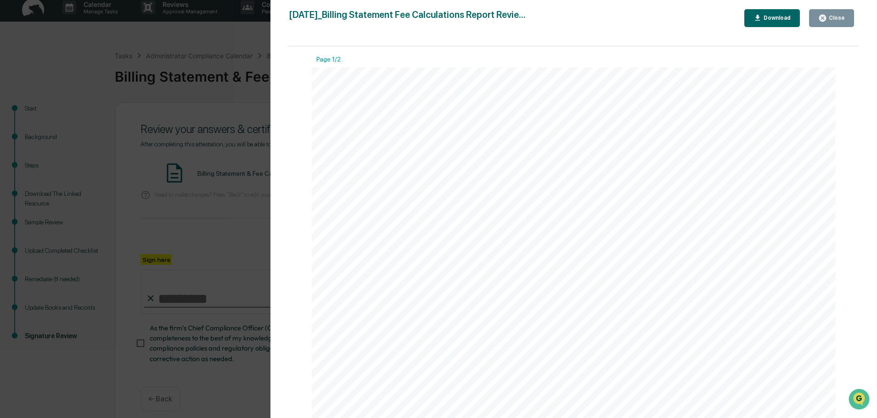
click at [841, 14] on div "Close" at bounding box center [831, 18] width 27 height 9
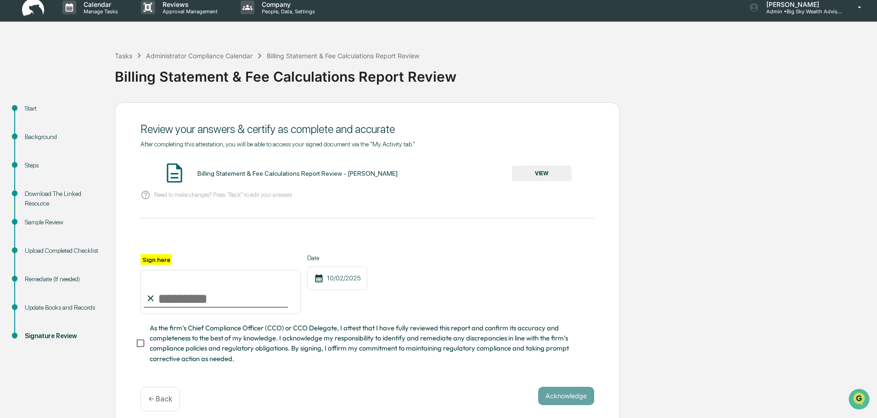
click at [214, 302] on input "Sign here" at bounding box center [221, 292] width 160 height 44
type input "**********"
click at [577, 398] on button "Acknowledge" at bounding box center [566, 396] width 56 height 18
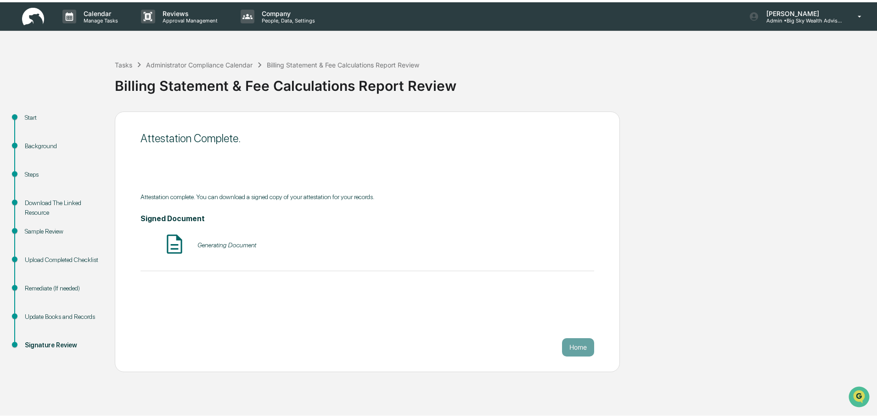
scroll to position [0, 0]
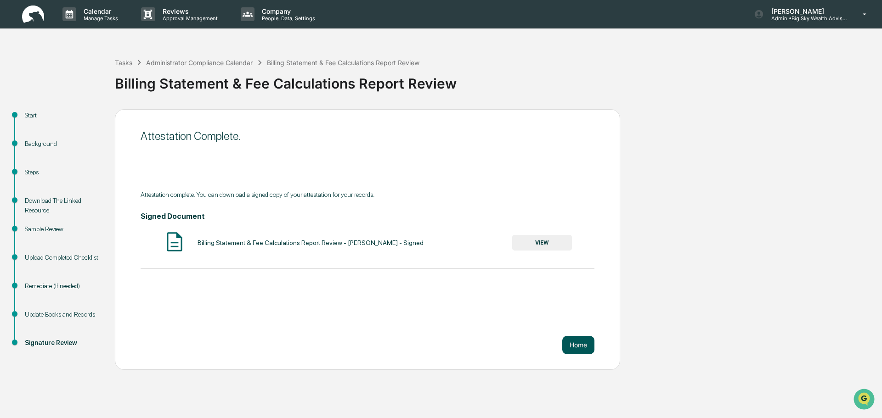
click at [582, 347] on button "Home" at bounding box center [578, 345] width 32 height 18
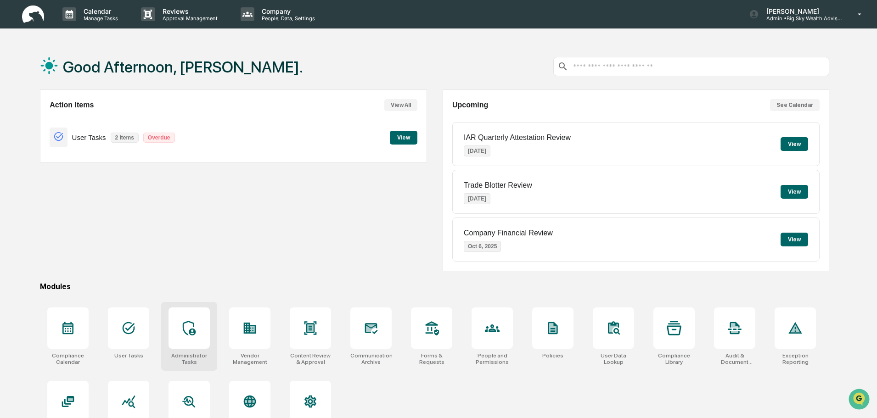
click at [203, 342] on div at bounding box center [189, 328] width 41 height 41
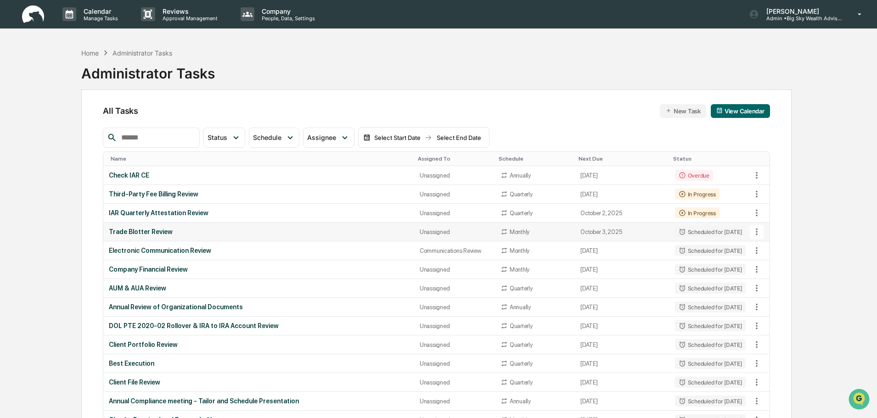
click at [274, 232] on div "Trade Blotter Review" at bounding box center [259, 231] width 300 height 7
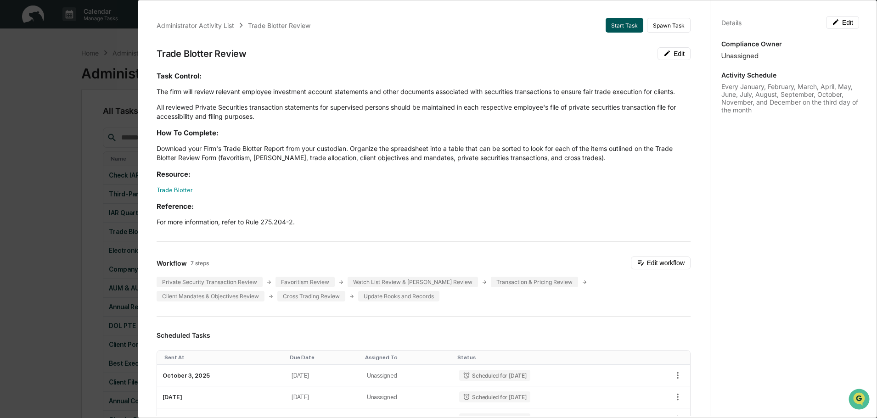
click at [620, 23] on button "Start Task" at bounding box center [625, 25] width 38 height 15
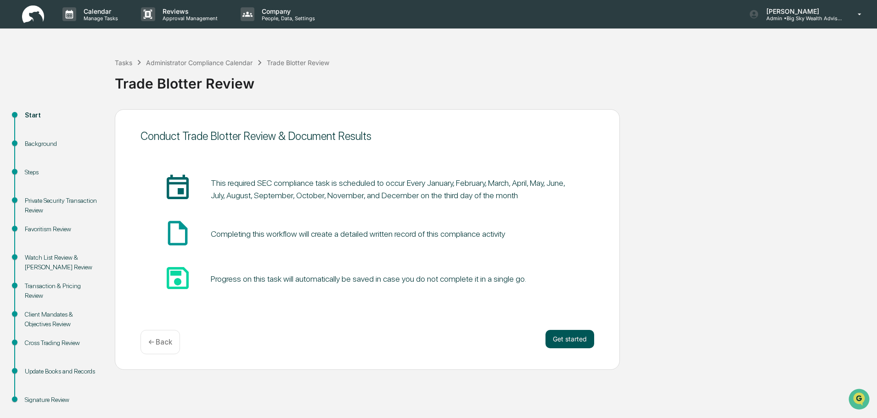
click at [561, 339] on button "Get started" at bounding box center [570, 339] width 49 height 18
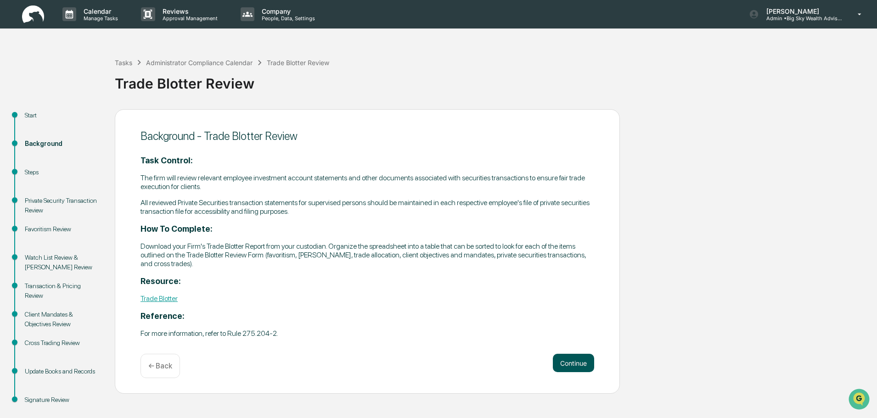
click at [571, 362] on button "Continue" at bounding box center [573, 363] width 41 height 18
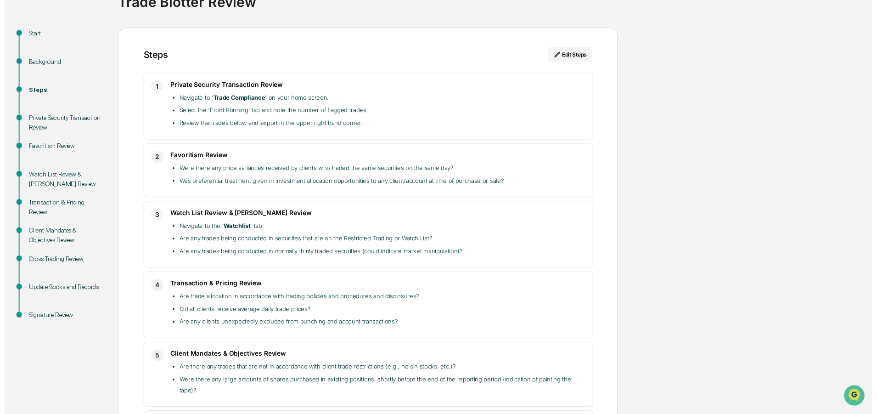
scroll to position [229, 0]
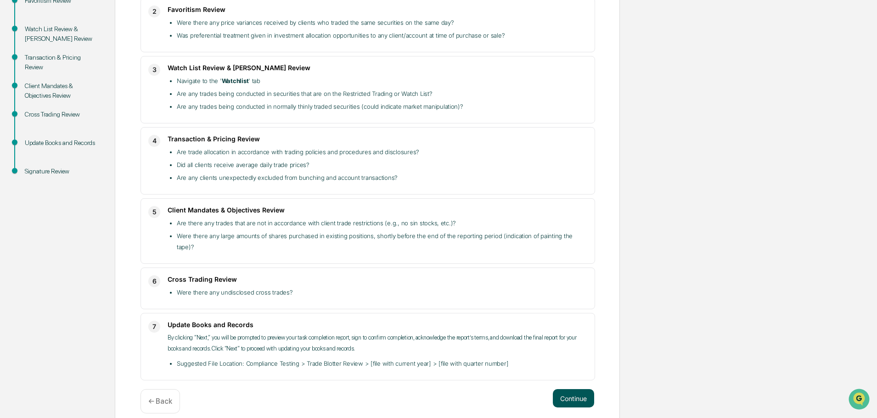
click at [568, 389] on button "Continue" at bounding box center [573, 398] width 41 height 18
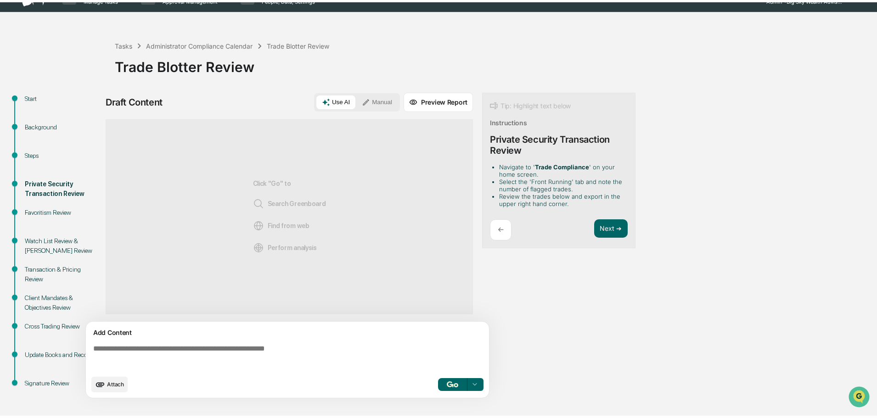
scroll to position [14, 0]
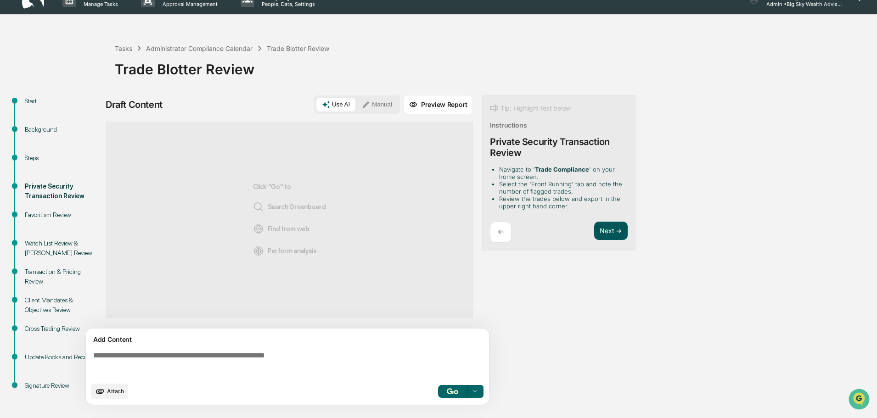
click at [603, 229] on button "Next ➔" at bounding box center [611, 231] width 34 height 19
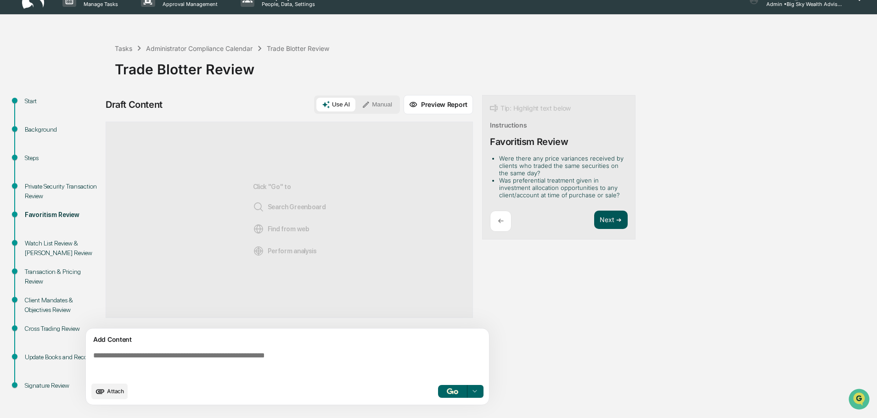
click at [616, 218] on button "Next ➔" at bounding box center [611, 220] width 34 height 19
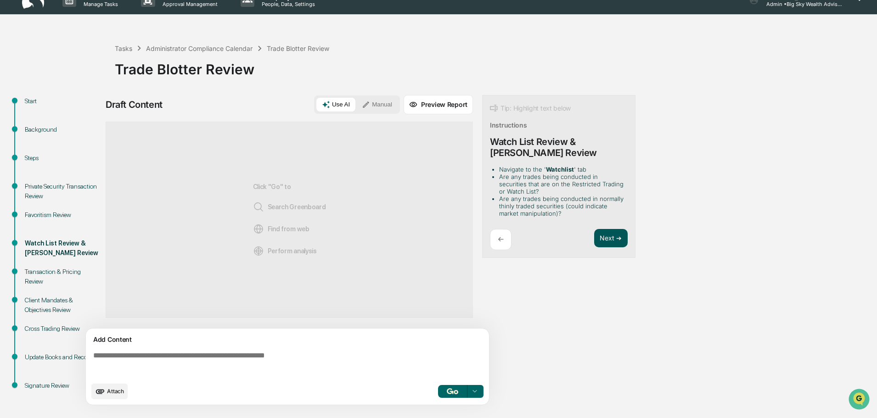
click at [612, 239] on button "Next ➔" at bounding box center [611, 238] width 34 height 19
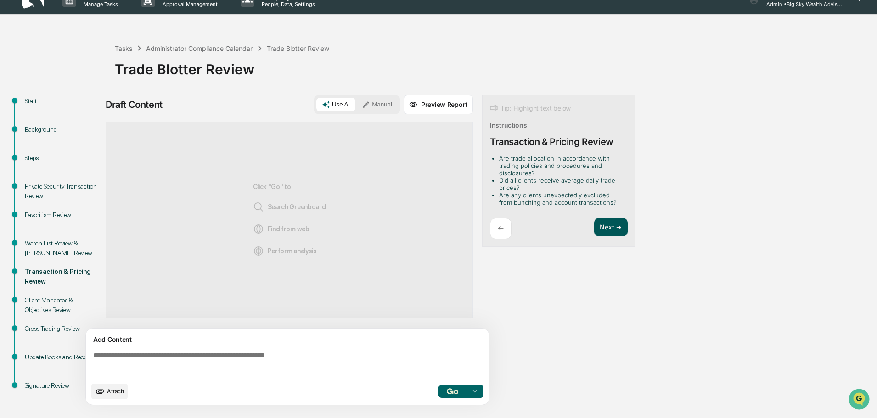
click at [615, 229] on button "Next ➔" at bounding box center [611, 227] width 34 height 19
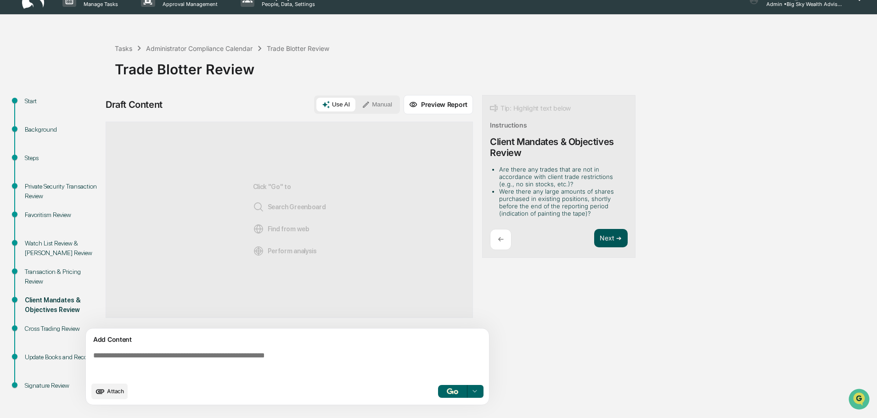
click at [612, 235] on button "Next ➔" at bounding box center [611, 238] width 34 height 19
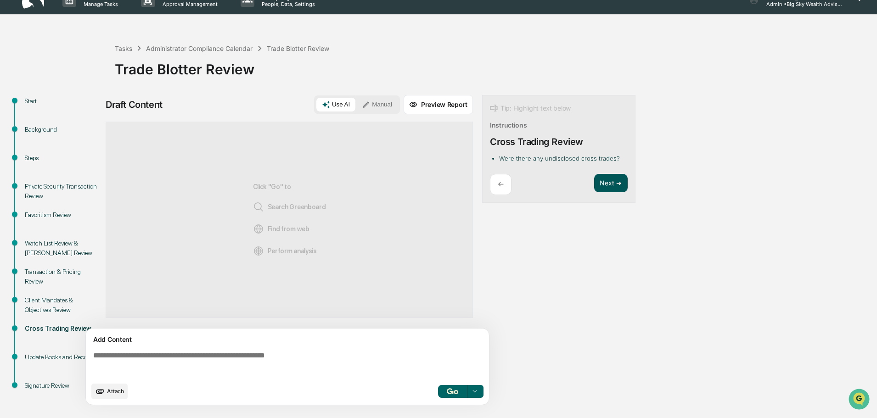
click at [613, 184] on button "Next ➔" at bounding box center [611, 183] width 34 height 19
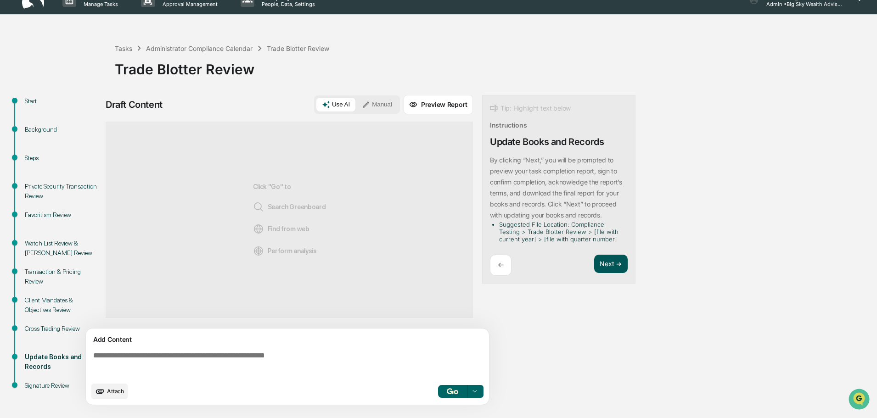
click at [610, 259] on button "Next ➔" at bounding box center [611, 264] width 34 height 19
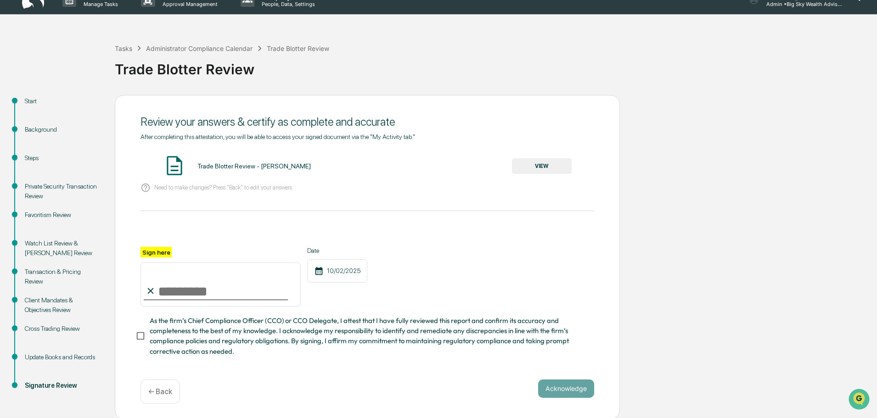
click at [549, 169] on button "VIEW" at bounding box center [542, 166] width 60 height 16
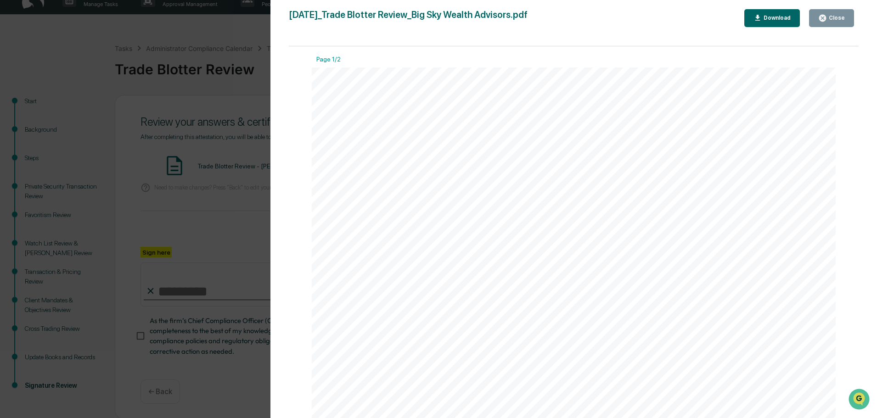
click at [842, 14] on div "Close" at bounding box center [831, 18] width 27 height 9
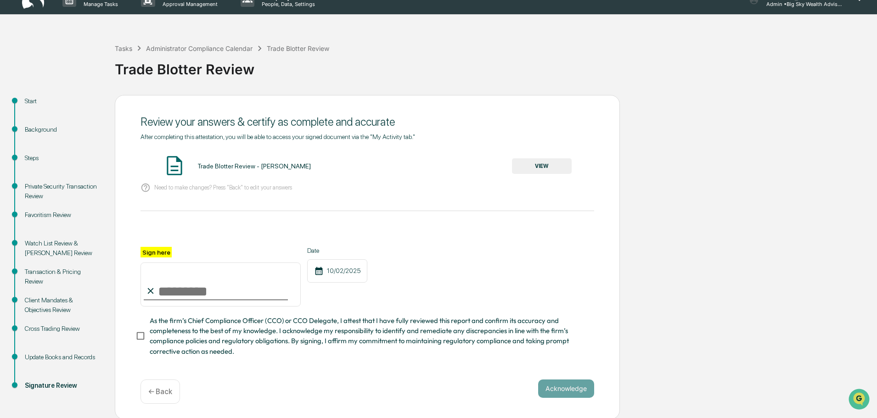
click at [229, 299] on input "Sign here" at bounding box center [221, 285] width 160 height 44
type input "**********"
click at [567, 388] on button "Acknowledge" at bounding box center [566, 389] width 56 height 18
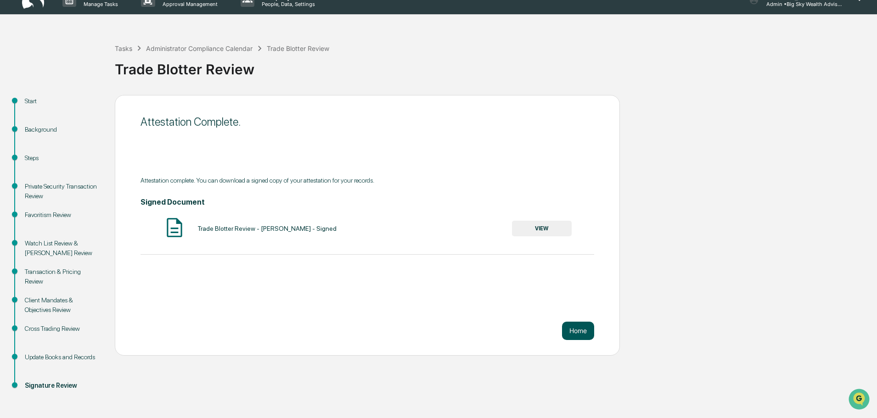
click at [579, 331] on button "Home" at bounding box center [578, 331] width 32 height 18
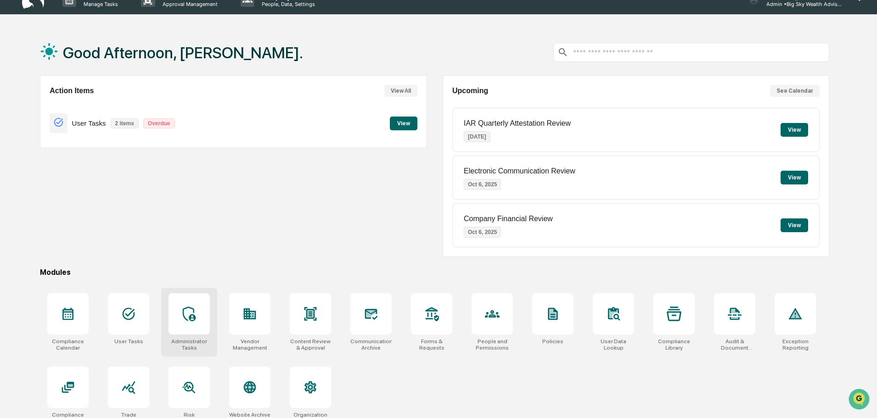
click at [177, 312] on div at bounding box center [189, 313] width 41 height 41
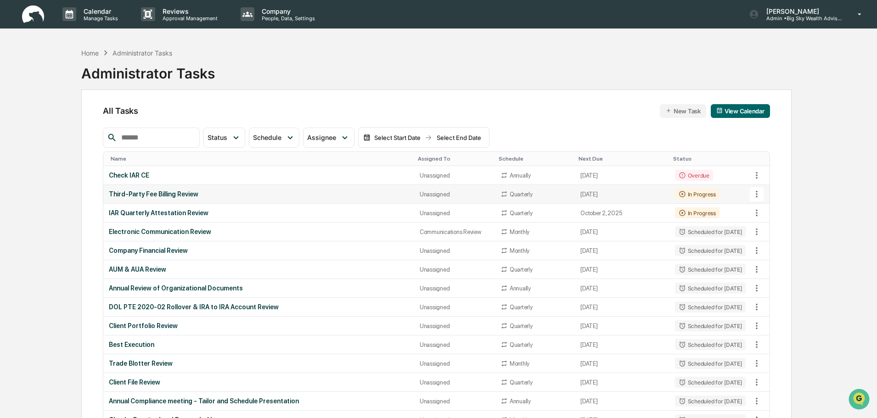
click at [327, 195] on div "Third-Party Fee Billing Review" at bounding box center [259, 194] width 300 height 7
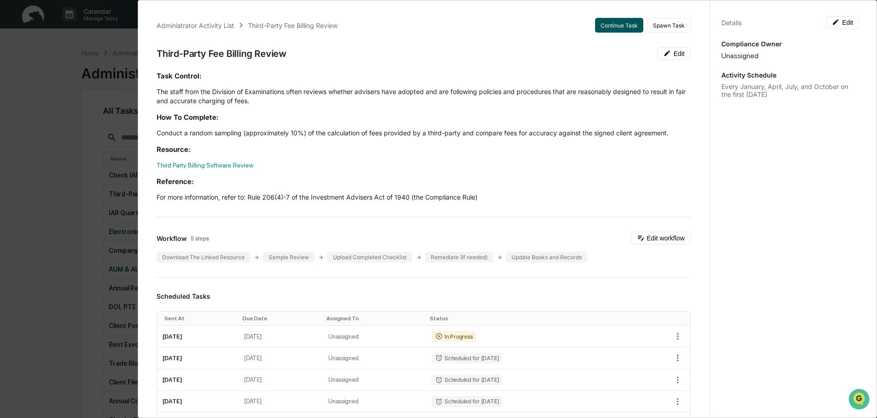
click at [610, 23] on button "Continue Task" at bounding box center [619, 25] width 48 height 15
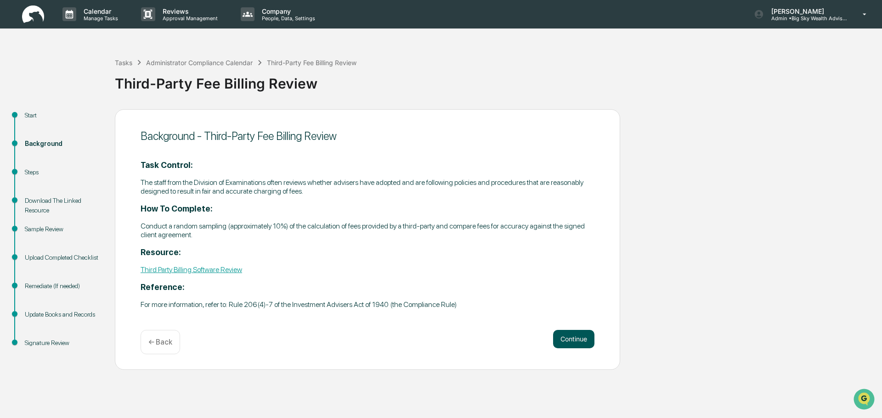
click at [564, 341] on button "Continue" at bounding box center [573, 339] width 41 height 18
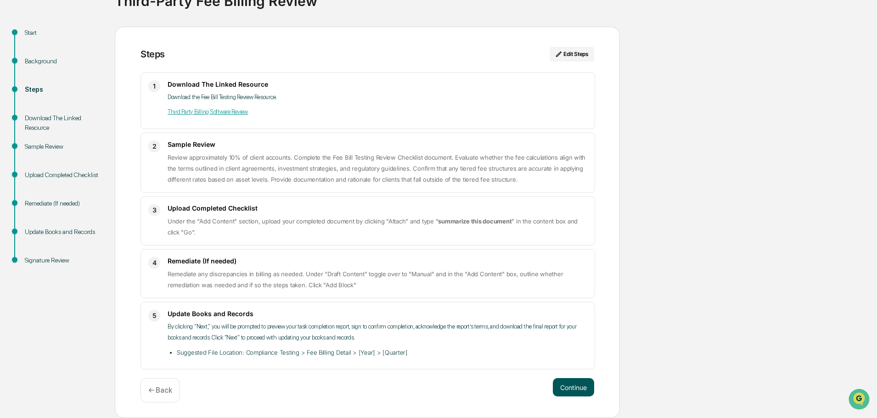
click at [572, 391] on button "Continue" at bounding box center [573, 387] width 41 height 18
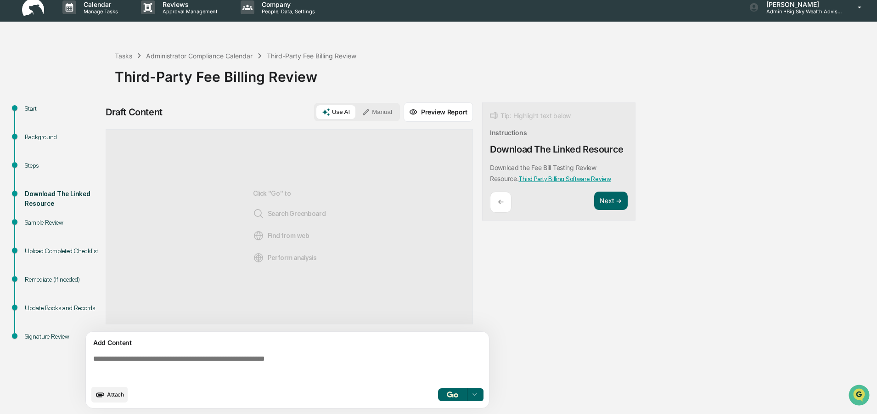
scroll to position [7, 0]
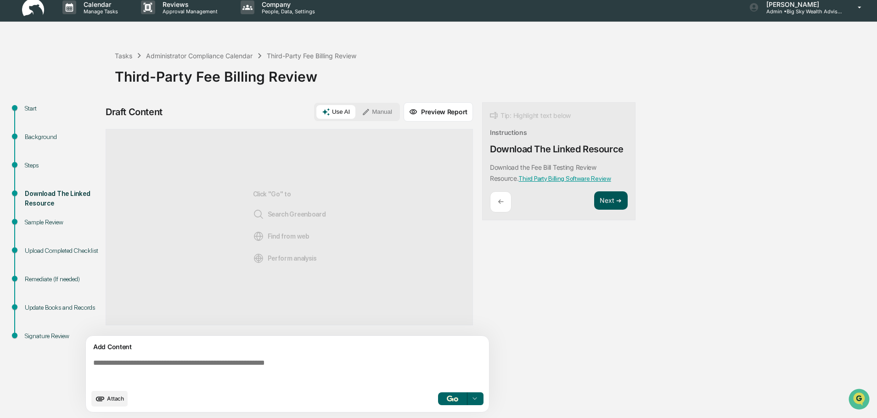
click at [612, 203] on button "Next ➔" at bounding box center [611, 201] width 34 height 19
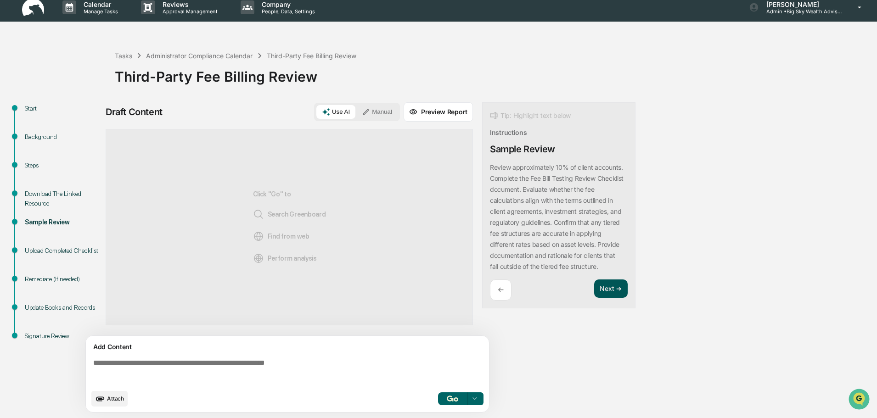
click at [606, 293] on button "Next ➔" at bounding box center [611, 289] width 34 height 19
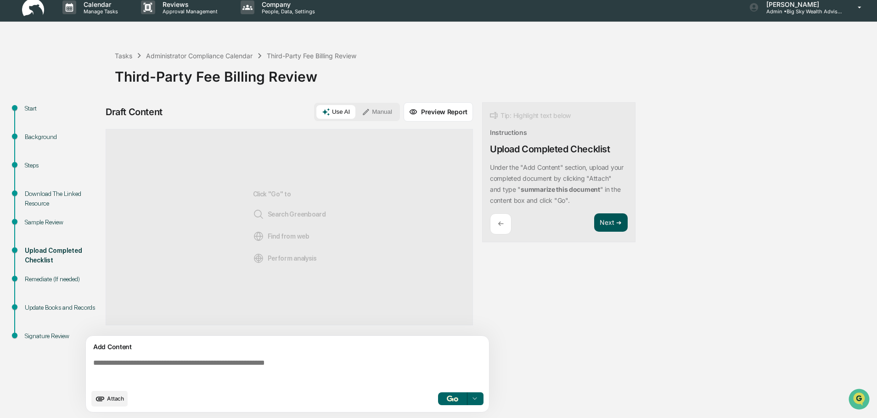
click at [611, 224] on button "Next ➔" at bounding box center [611, 223] width 34 height 19
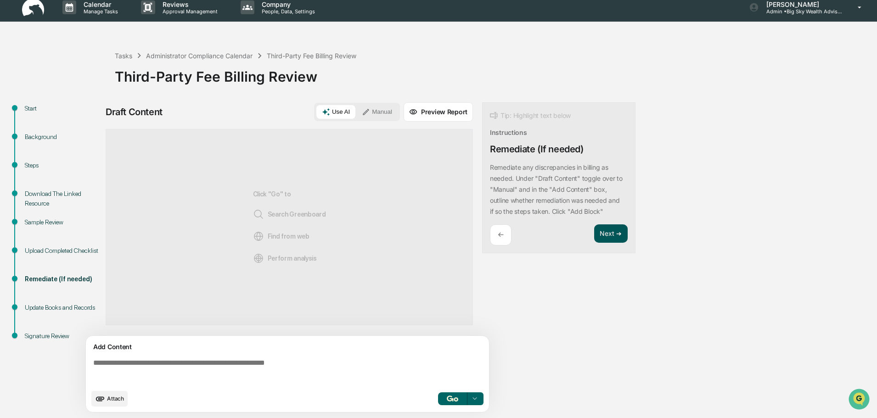
click at [609, 241] on button "Next ➔" at bounding box center [611, 234] width 34 height 19
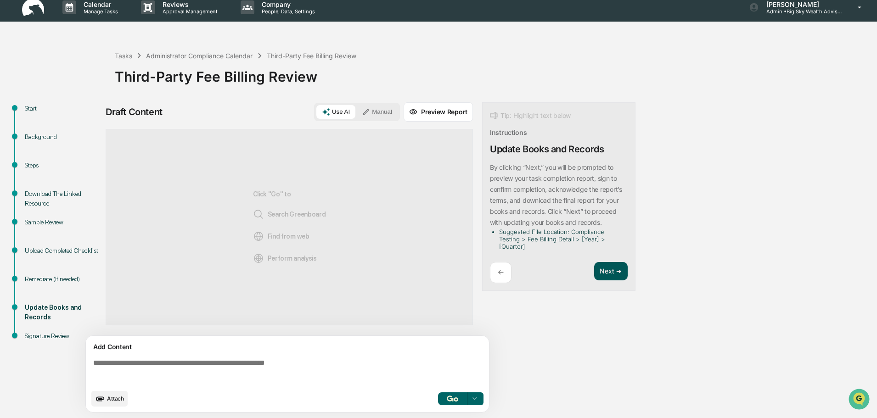
click at [607, 268] on button "Next ➔" at bounding box center [611, 271] width 34 height 19
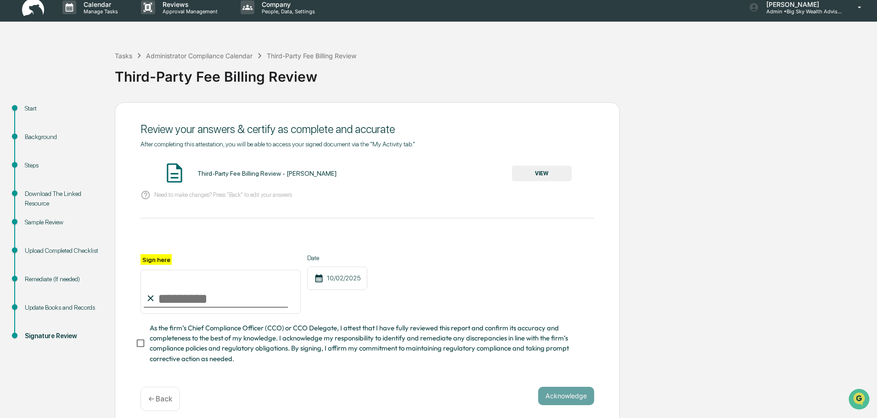
click at [544, 172] on button "VIEW" at bounding box center [542, 174] width 60 height 16
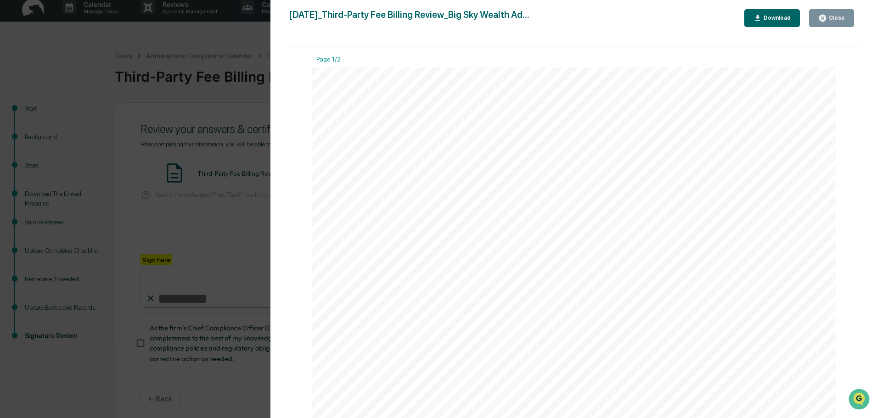
click at [841, 17] on div "Close" at bounding box center [836, 18] width 18 height 6
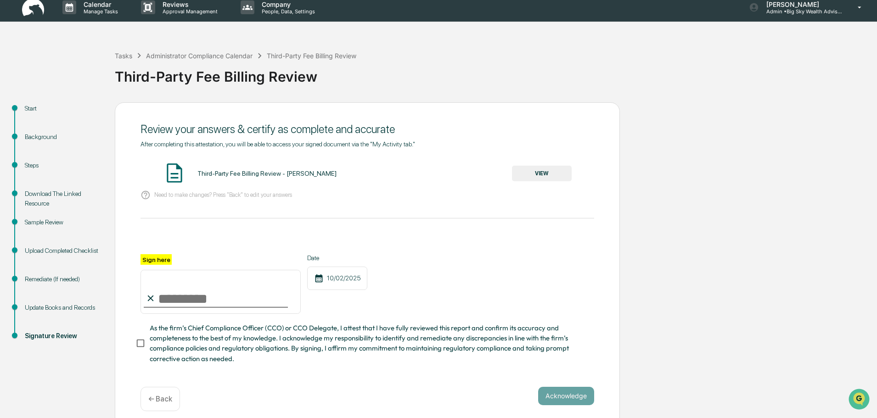
click at [200, 301] on input "Sign here" at bounding box center [221, 292] width 160 height 44
type input "**********"
click at [569, 401] on button "Acknowledge" at bounding box center [566, 396] width 56 height 18
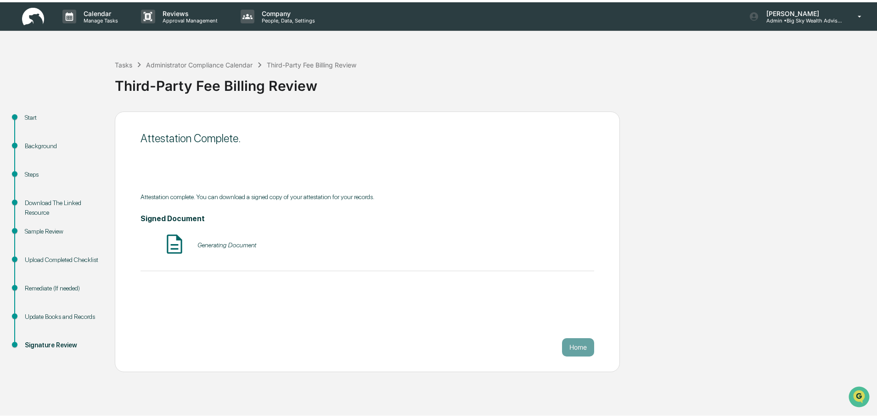
scroll to position [0, 0]
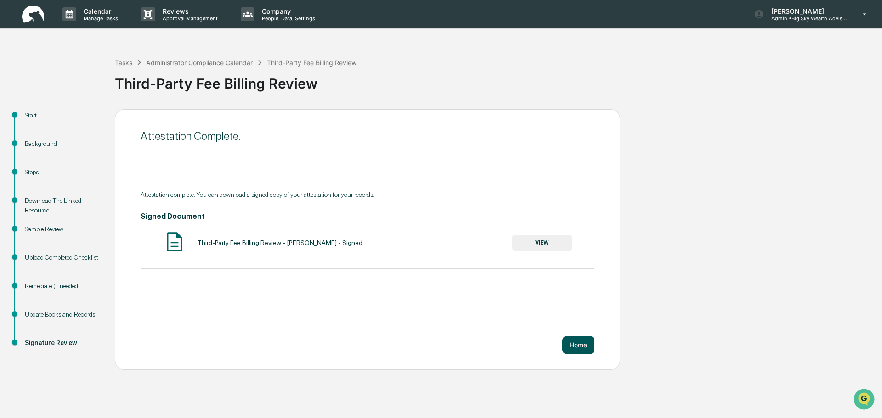
click at [575, 348] on button "Home" at bounding box center [578, 345] width 32 height 18
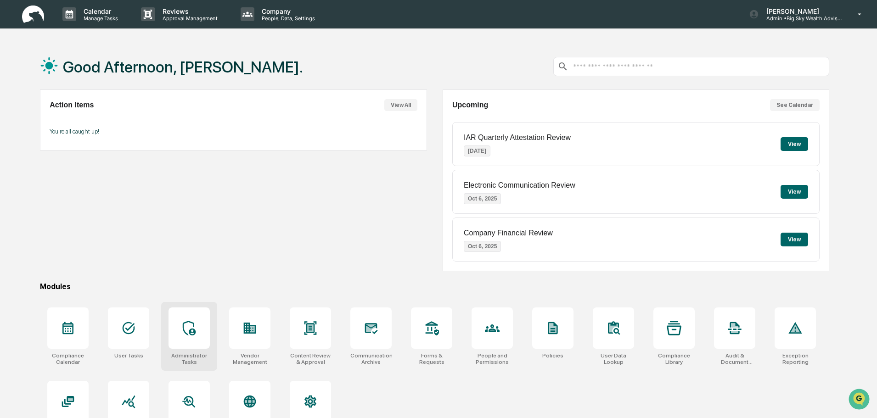
click at [197, 330] on div at bounding box center [189, 328] width 41 height 41
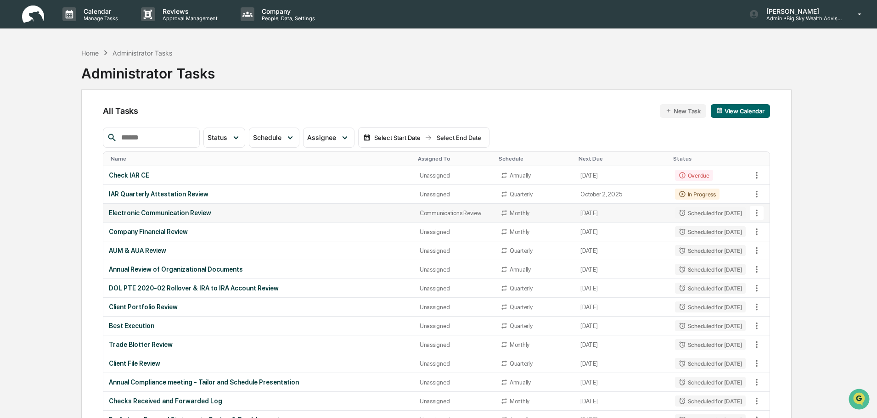
click at [237, 216] on div "Electronic Communication Review" at bounding box center [259, 212] width 300 height 7
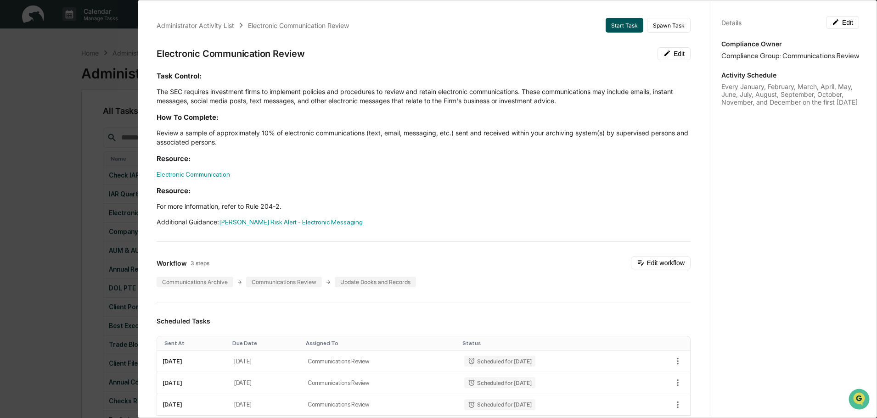
click at [624, 26] on button "Start Task" at bounding box center [625, 25] width 38 height 15
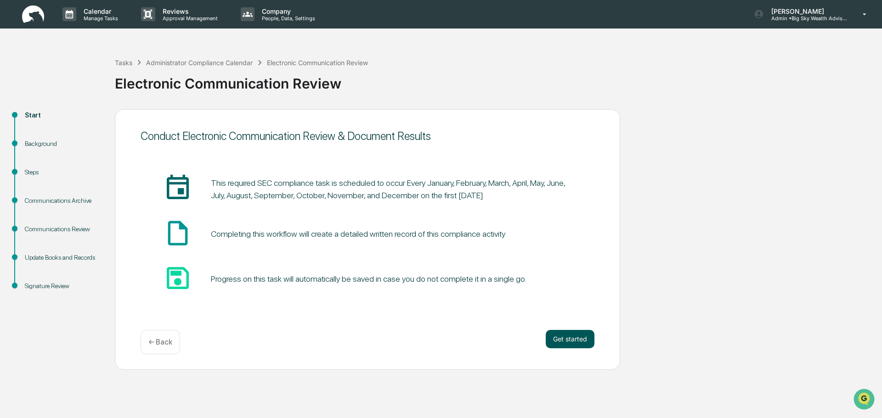
click at [567, 342] on button "Get started" at bounding box center [570, 339] width 49 height 18
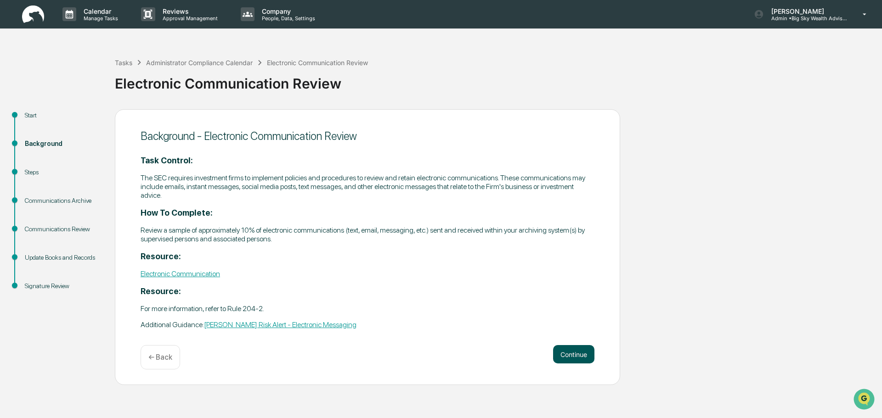
click at [582, 361] on button "Continue" at bounding box center [573, 354] width 41 height 18
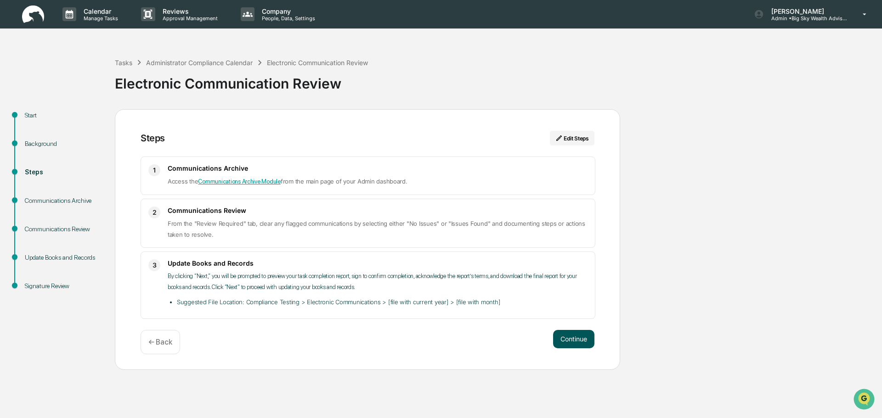
click at [580, 347] on button "Continue" at bounding box center [573, 339] width 41 height 18
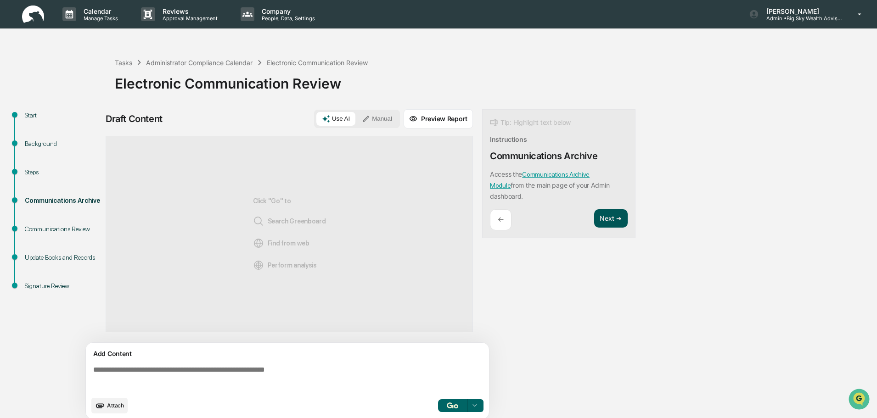
click at [614, 217] on button "Next ➔" at bounding box center [611, 218] width 34 height 19
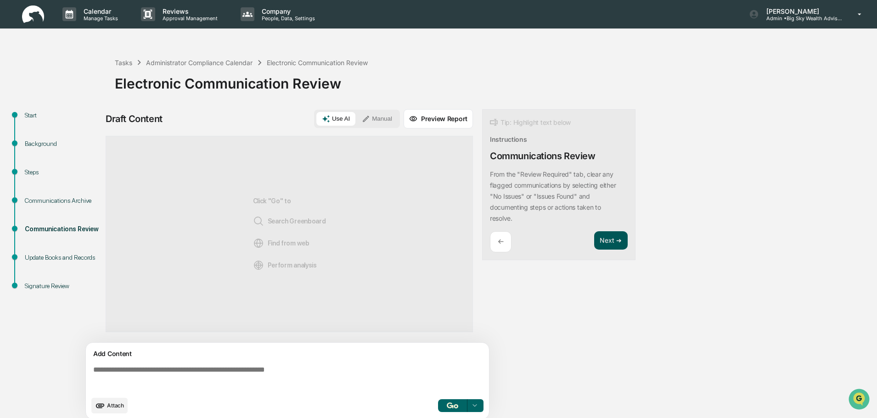
click at [615, 237] on button "Next ➔" at bounding box center [611, 240] width 34 height 19
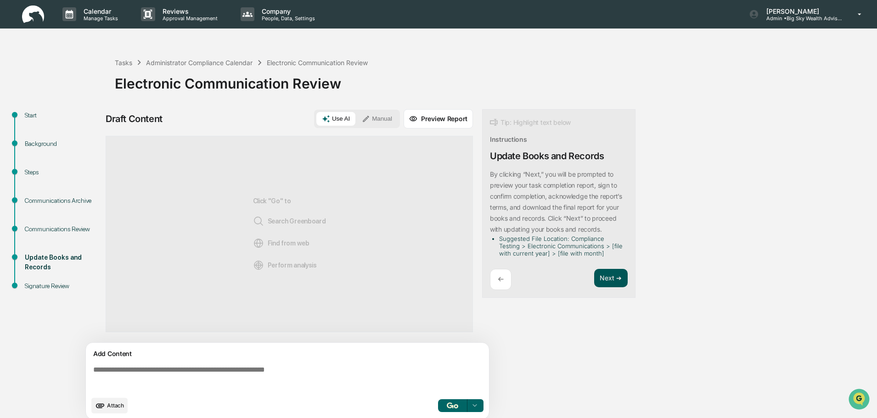
click at [608, 272] on button "Next ➔" at bounding box center [611, 278] width 34 height 19
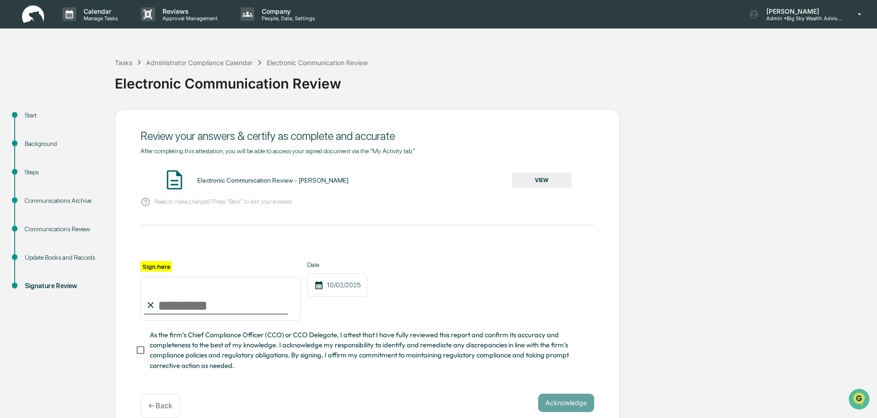
click at [549, 180] on button "VIEW" at bounding box center [542, 181] width 60 height 16
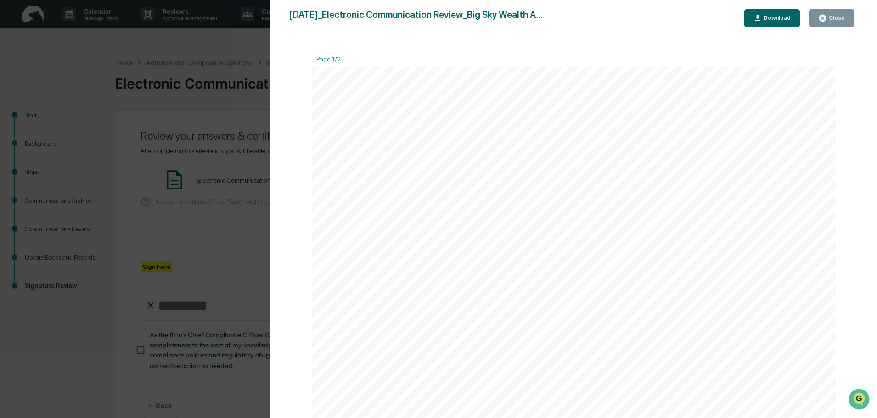
click at [839, 15] on div "Close" at bounding box center [836, 18] width 18 height 6
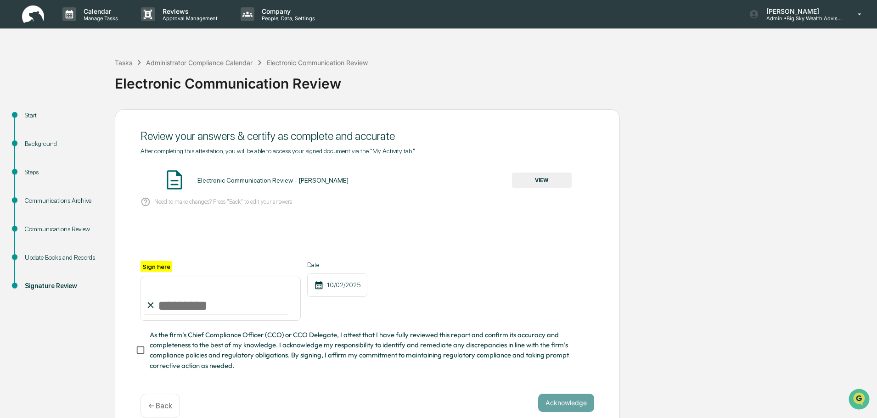
click at [197, 311] on input "Sign here" at bounding box center [221, 299] width 160 height 44
type input "**********"
click at [558, 404] on button "Acknowledge" at bounding box center [566, 403] width 56 height 18
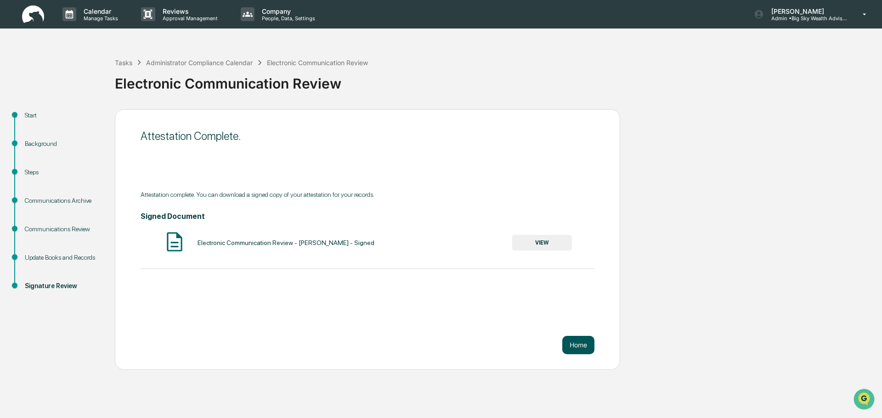
click at [578, 348] on button "Home" at bounding box center [578, 345] width 32 height 18
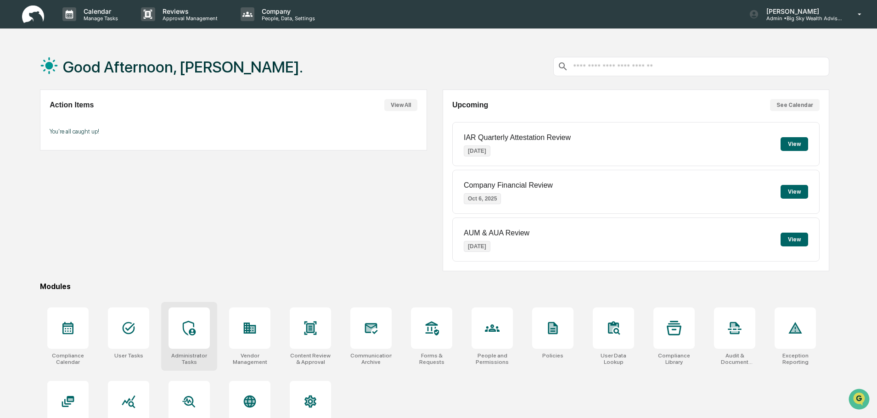
click at [190, 331] on icon at bounding box center [189, 328] width 13 height 15
